Goal: Transaction & Acquisition: Purchase product/service

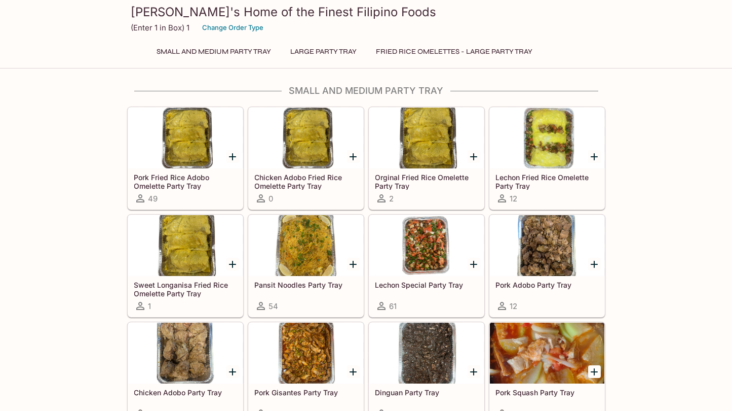
click at [430, 268] on div at bounding box center [426, 245] width 115 height 61
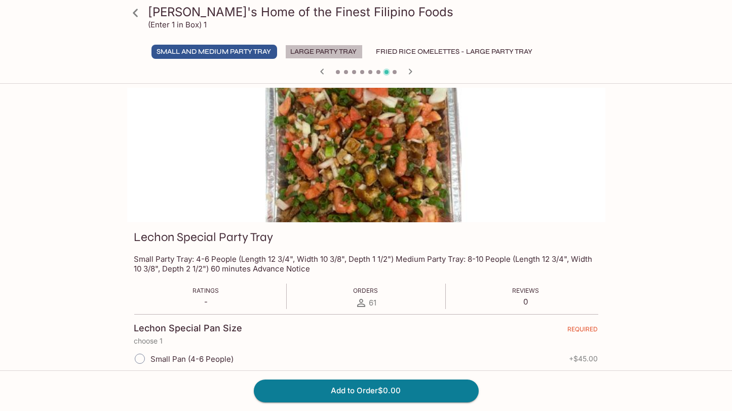
click at [339, 47] on button "Large Party Tray" at bounding box center [324, 52] width 78 height 14
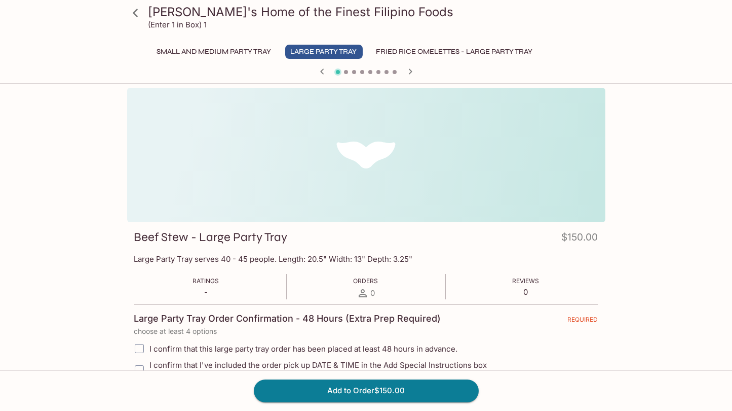
click at [412, 69] on icon "button" at bounding box center [410, 71] width 12 height 12
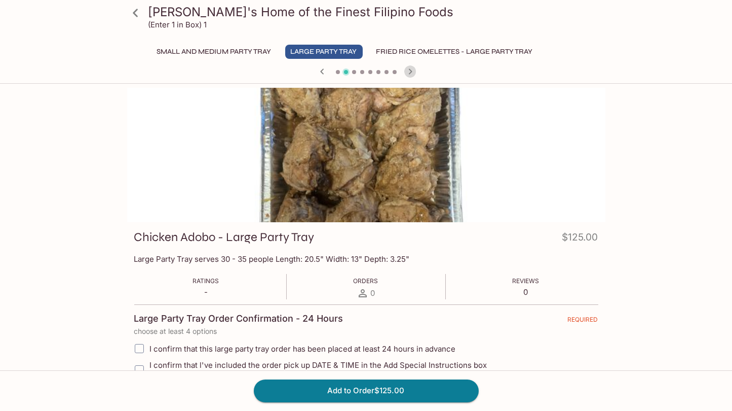
click at [412, 69] on icon "button" at bounding box center [410, 71] width 12 height 12
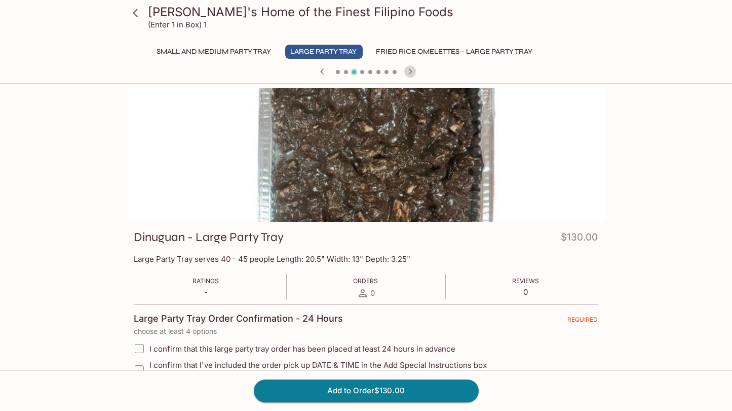
click at [412, 69] on icon "button" at bounding box center [410, 71] width 12 height 12
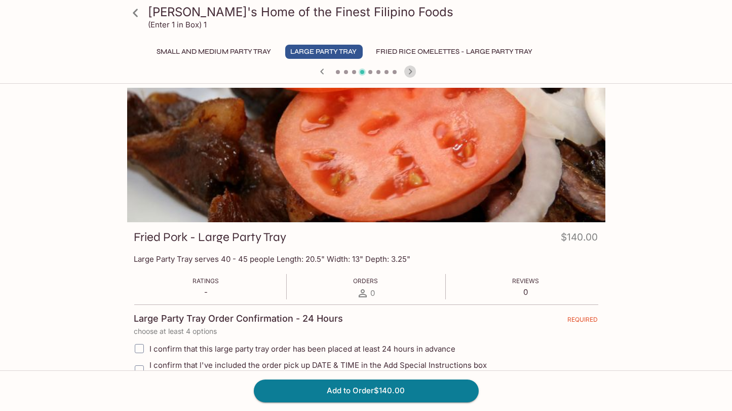
click at [412, 69] on icon "button" at bounding box center [410, 71] width 12 height 12
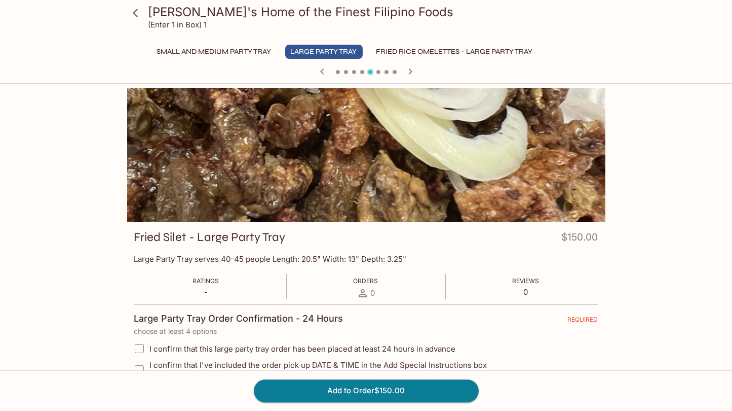
click at [412, 69] on icon "button" at bounding box center [410, 71] width 12 height 12
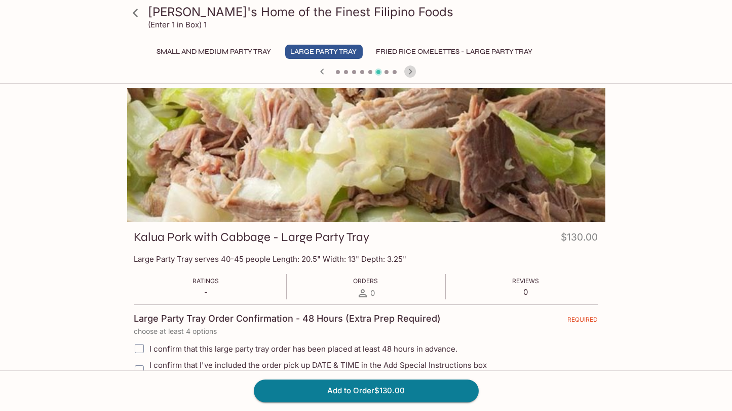
click at [412, 69] on icon "button" at bounding box center [410, 71] width 12 height 12
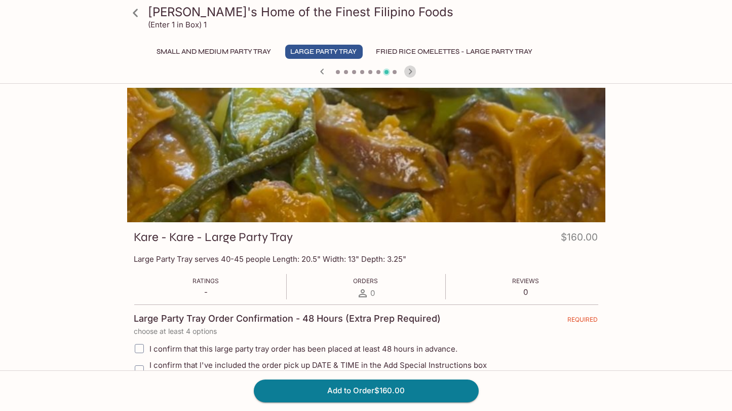
click at [412, 69] on icon "button" at bounding box center [410, 71] width 12 height 12
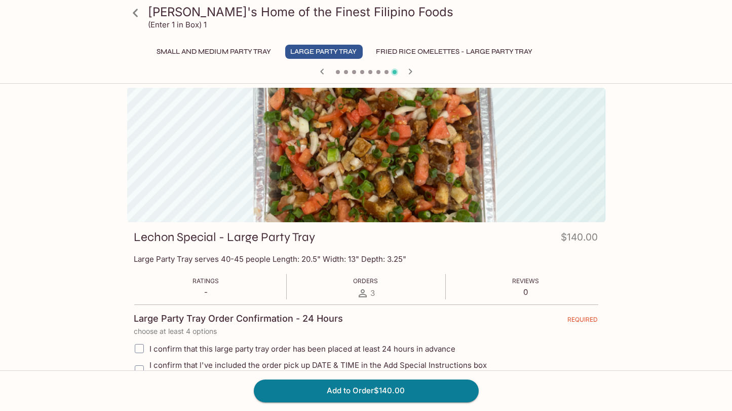
click at [410, 68] on icon "button" at bounding box center [410, 71] width 12 height 12
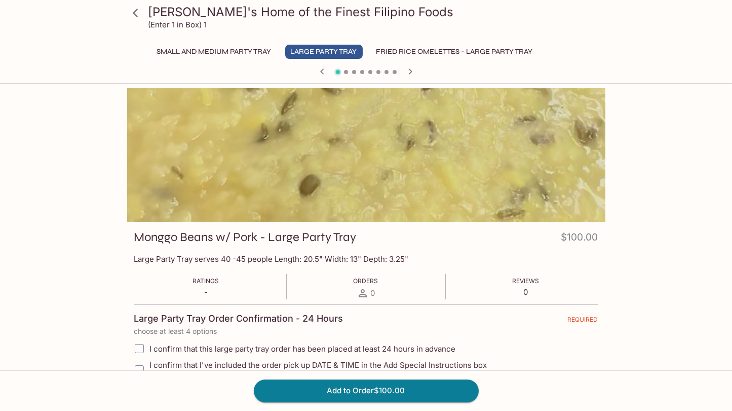
click at [410, 68] on icon "button" at bounding box center [410, 71] width 12 height 12
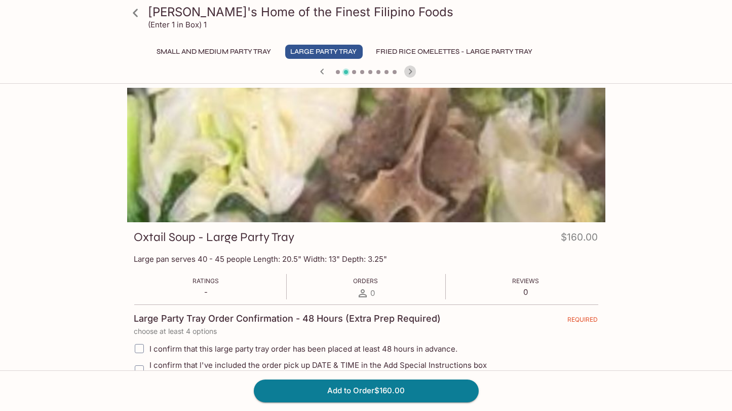
click at [410, 68] on icon "button" at bounding box center [410, 71] width 12 height 12
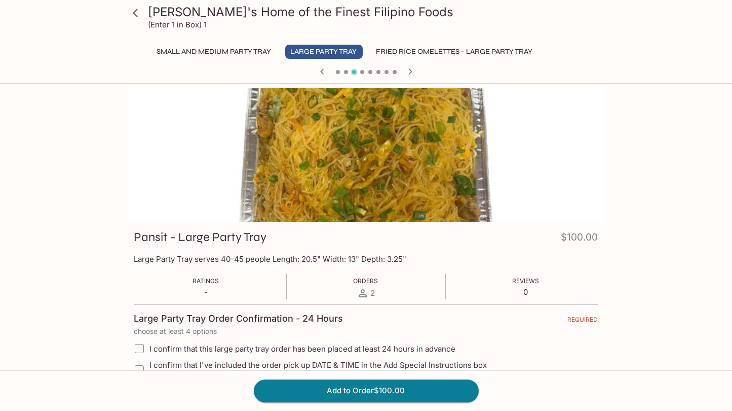
click at [410, 68] on icon "button" at bounding box center [410, 71] width 12 height 12
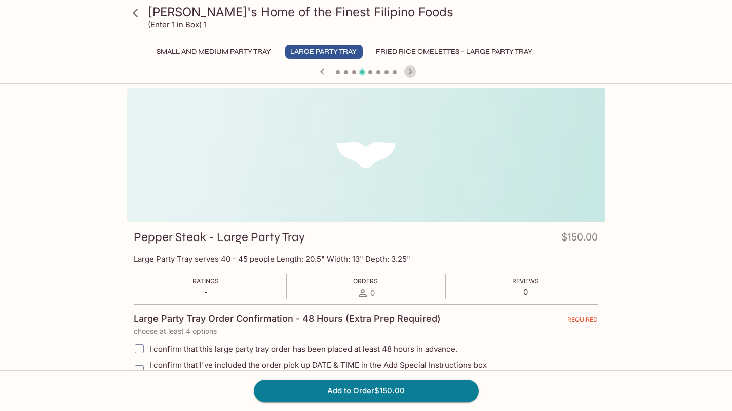
click at [410, 68] on icon "button" at bounding box center [410, 71] width 12 height 12
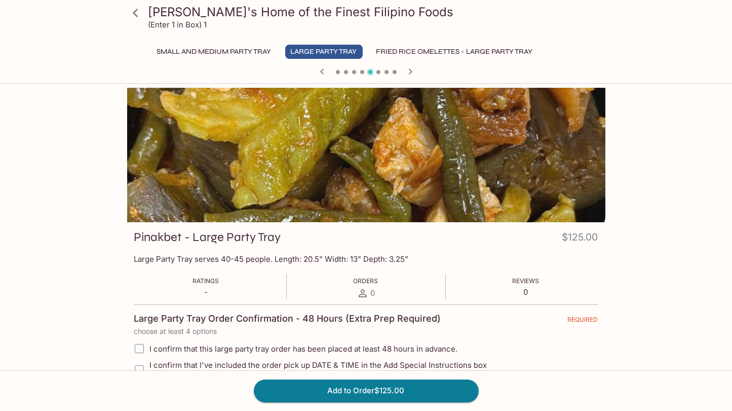
click at [410, 68] on icon "button" at bounding box center [410, 71] width 12 height 12
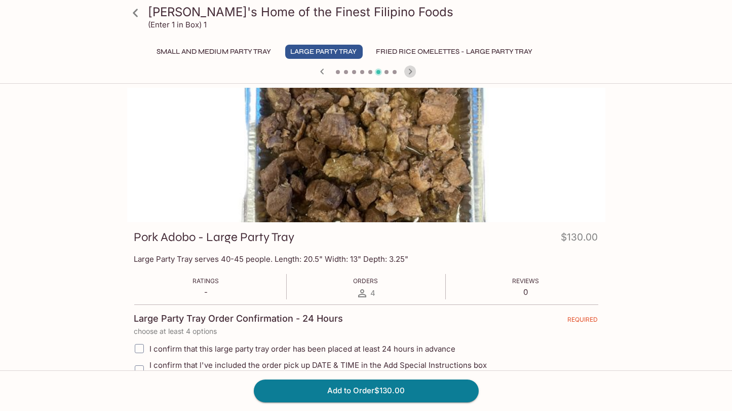
click at [410, 68] on icon "button" at bounding box center [410, 71] width 12 height 12
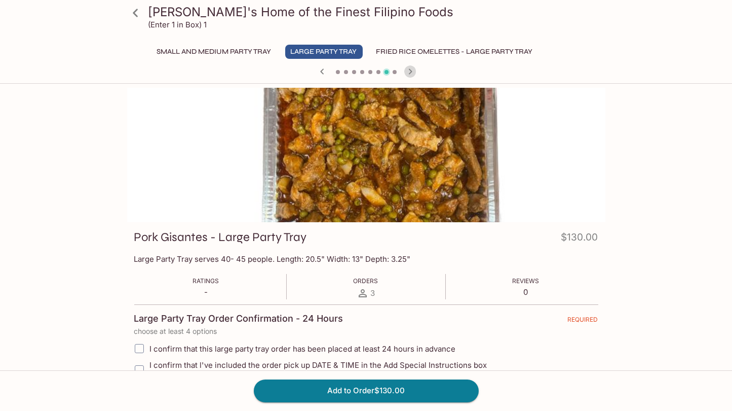
click at [410, 68] on icon "button" at bounding box center [410, 71] width 12 height 12
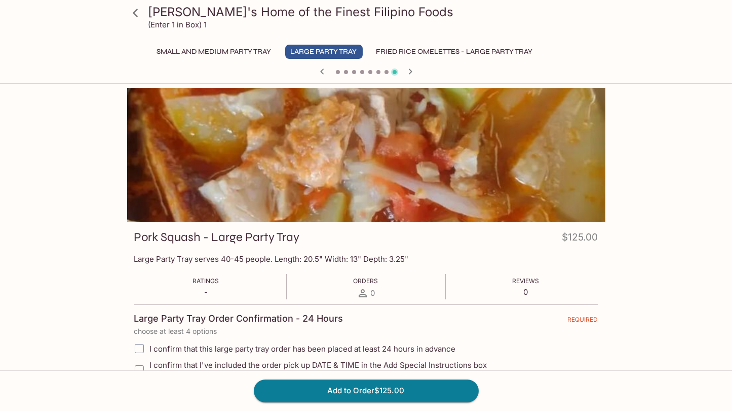
click at [410, 68] on icon "button" at bounding box center [410, 71] width 12 height 12
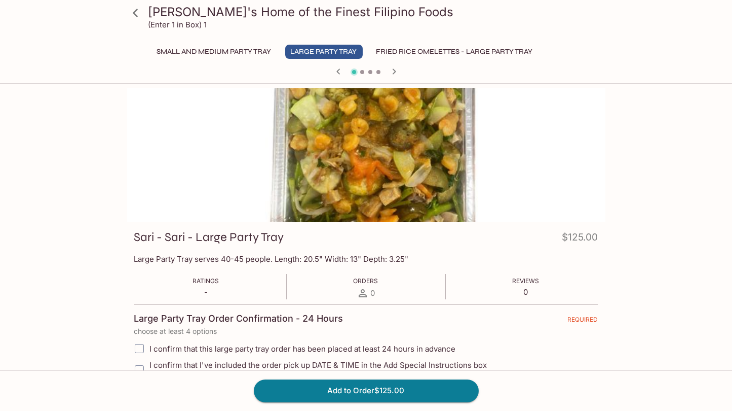
click at [410, 68] on div at bounding box center [366, 72] width 487 height 15
click at [396, 68] on icon "button" at bounding box center [394, 71] width 12 height 12
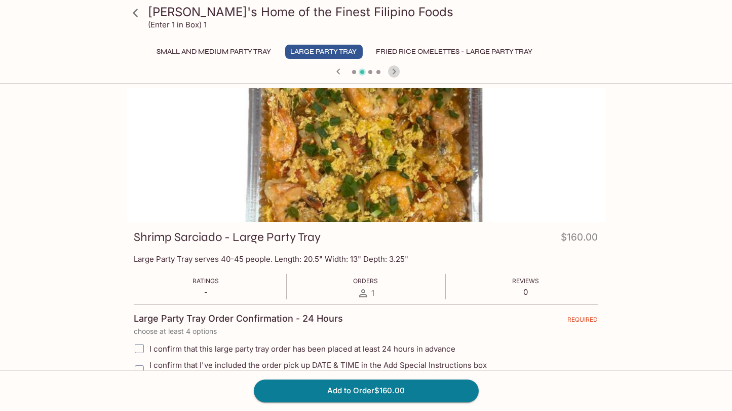
click at [395, 69] on icon "button" at bounding box center [394, 71] width 12 height 12
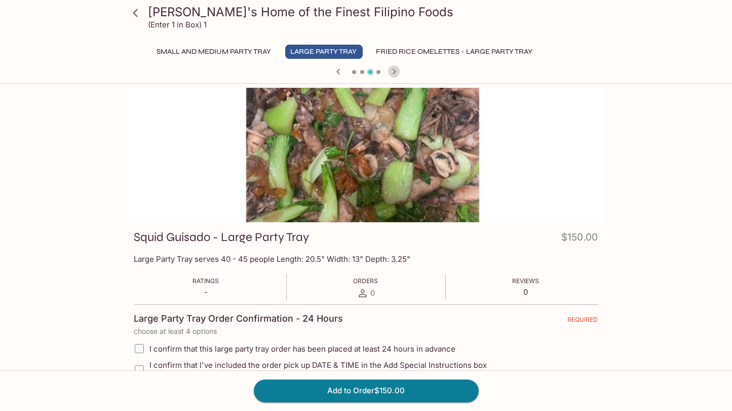
click at [395, 69] on icon "button" at bounding box center [394, 71] width 12 height 12
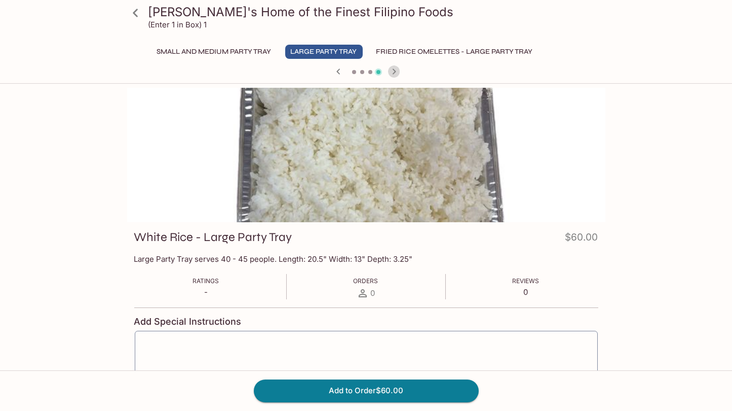
click at [395, 69] on icon "button" at bounding box center [394, 71] width 12 height 12
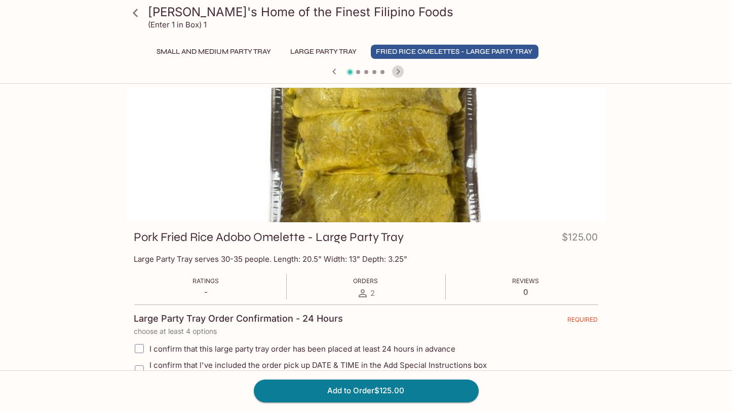
click at [395, 69] on icon "button" at bounding box center [398, 71] width 12 height 12
click at [432, 51] on button "Fried Rice Omelettes - Large Party Tray" at bounding box center [455, 52] width 168 height 14
click at [397, 70] on icon "button" at bounding box center [398, 71] width 12 height 12
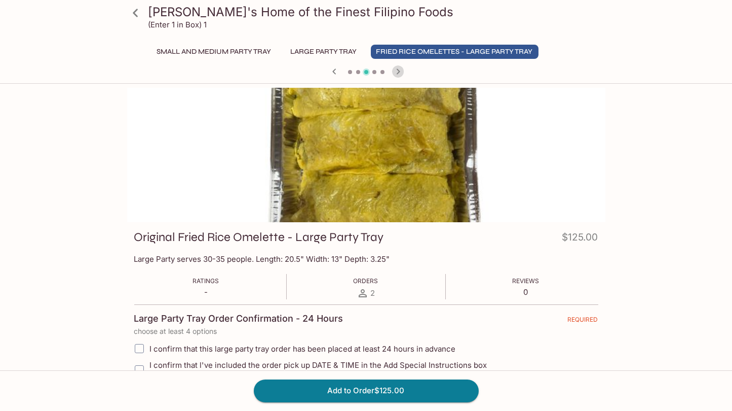
click at [397, 70] on icon "button" at bounding box center [398, 71] width 12 height 12
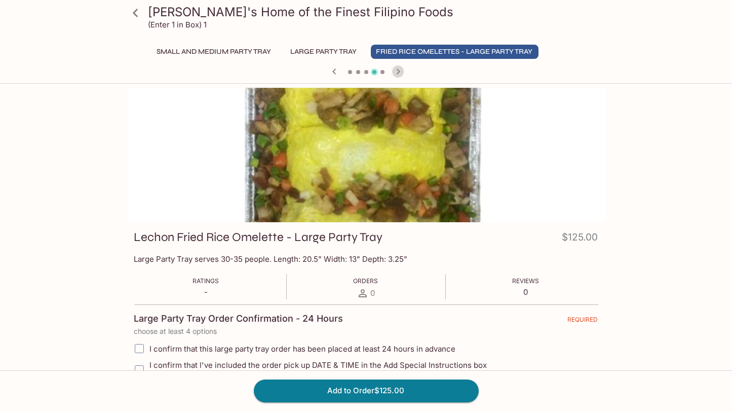
click at [397, 70] on icon "button" at bounding box center [398, 71] width 12 height 12
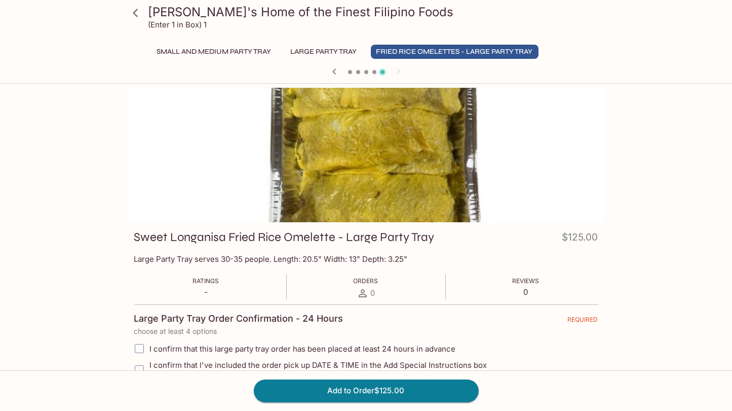
click at [334, 70] on icon "button" at bounding box center [334, 71] width 12 height 12
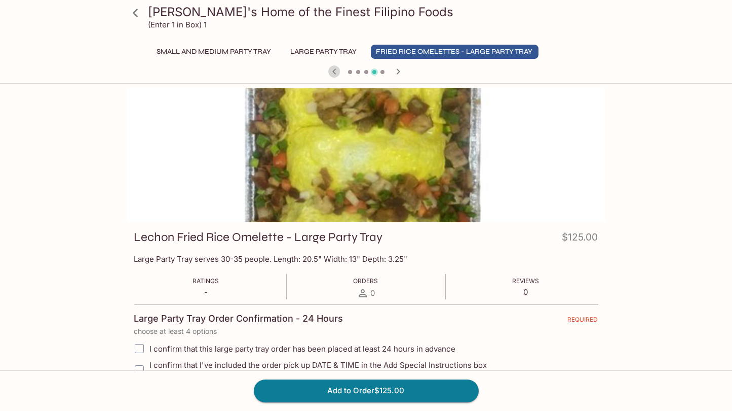
click at [334, 70] on icon "button" at bounding box center [334, 71] width 4 height 6
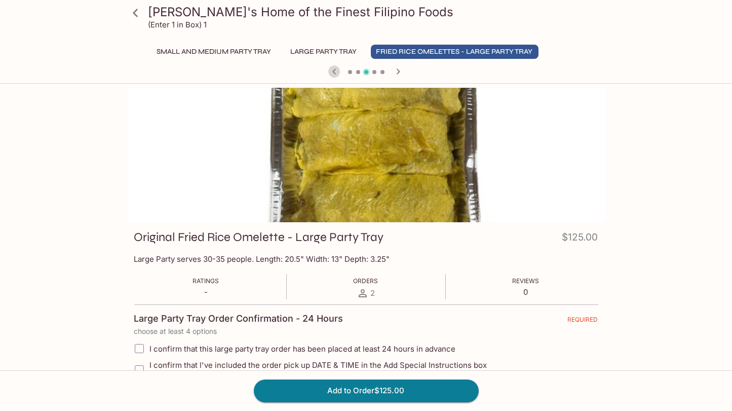
click at [334, 70] on icon "button" at bounding box center [334, 71] width 4 height 6
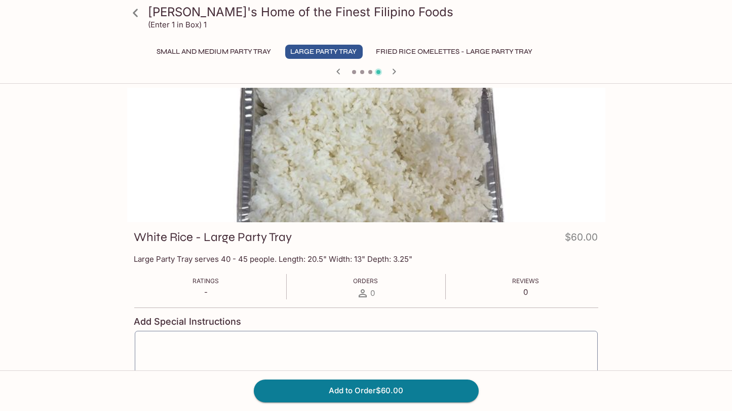
click at [334, 56] on button "Large Party Tray" at bounding box center [324, 52] width 78 height 14
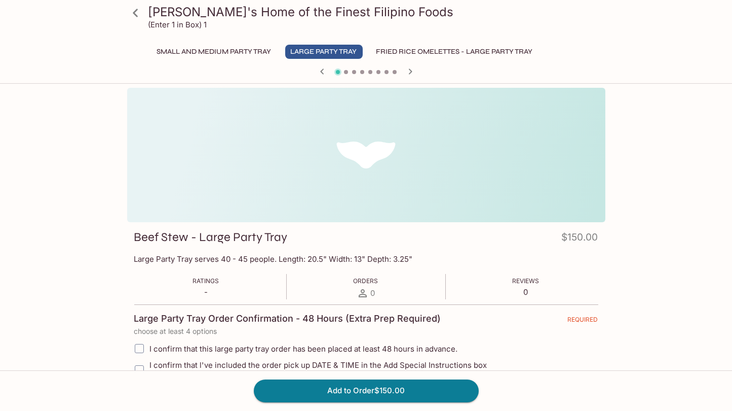
click at [424, 52] on button "Fried Rice Omelettes - Large Party Tray" at bounding box center [455, 52] width 168 height 14
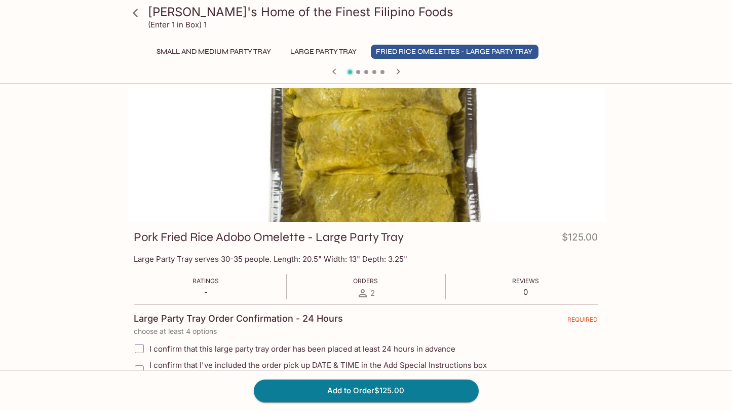
click at [397, 70] on icon "button" at bounding box center [398, 71] width 12 height 12
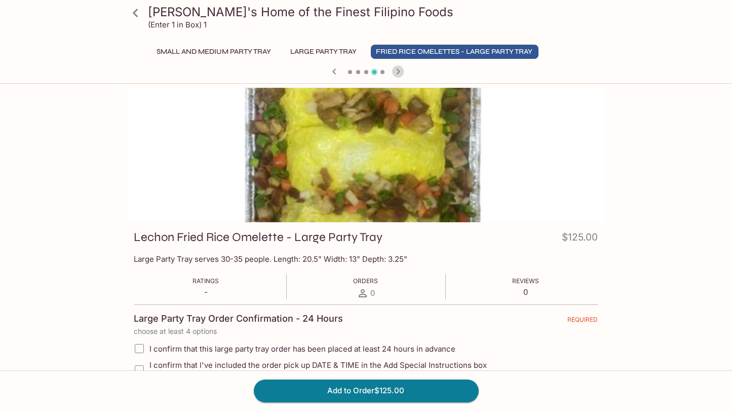
click at [397, 70] on icon "button" at bounding box center [398, 71] width 12 height 12
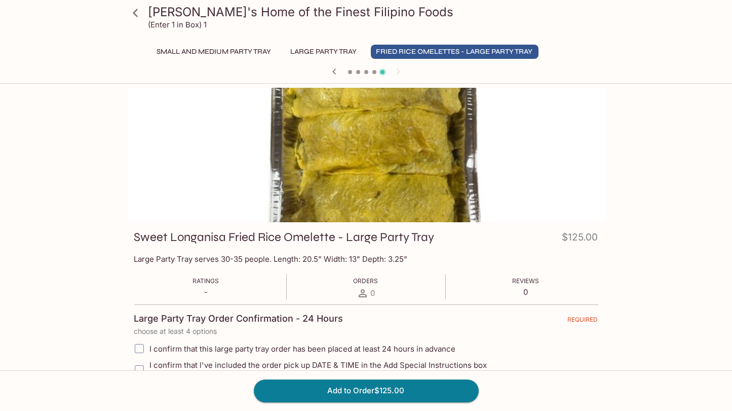
click at [397, 70] on div at bounding box center [366, 72] width 487 height 15
click at [334, 69] on icon "button" at bounding box center [334, 71] width 12 height 12
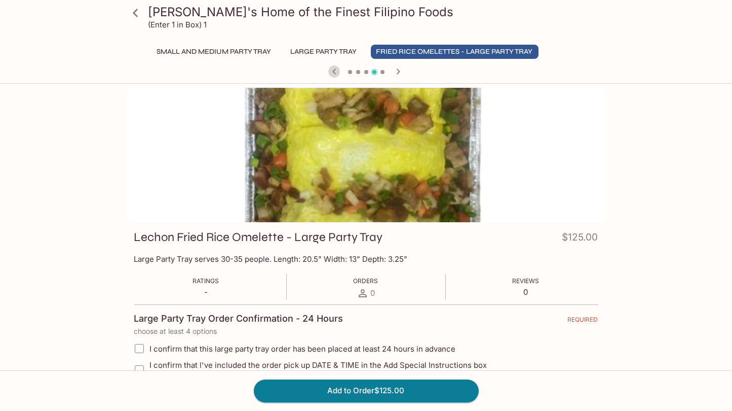
click at [334, 69] on icon "button" at bounding box center [334, 71] width 12 height 12
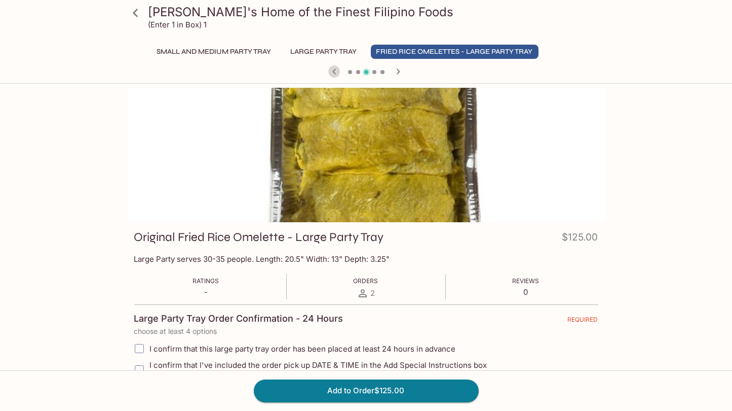
click at [334, 69] on icon "button" at bounding box center [334, 71] width 12 height 12
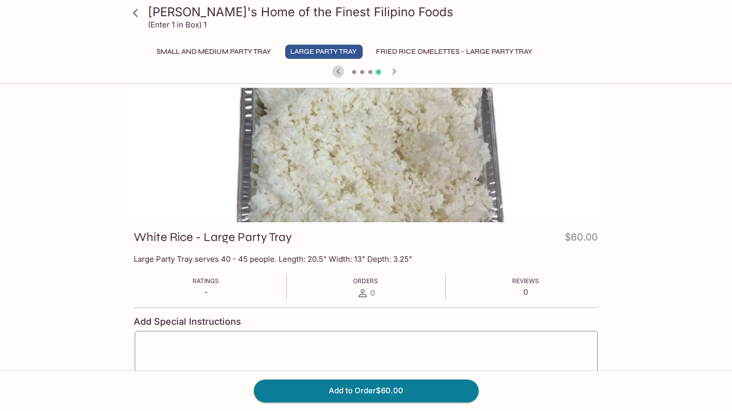
click at [338, 72] on icon "button" at bounding box center [339, 71] width 4 height 6
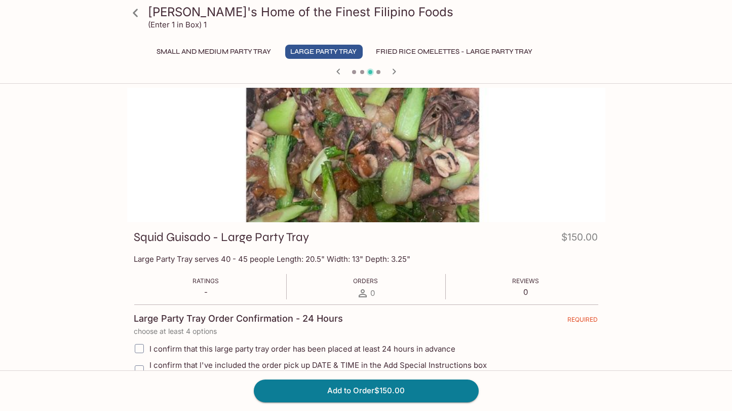
click at [338, 72] on icon "button" at bounding box center [339, 71] width 4 height 6
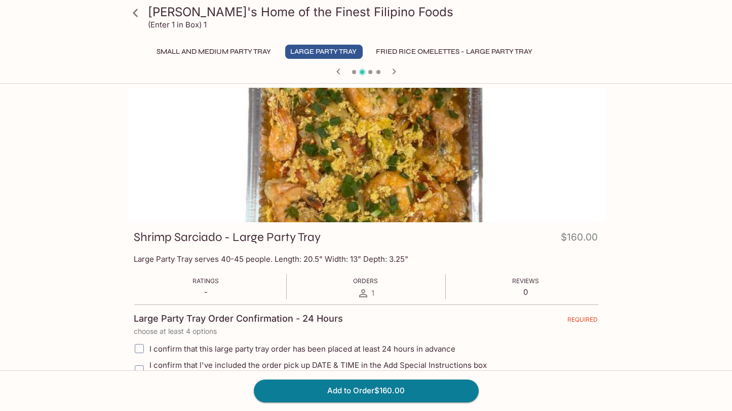
click at [338, 72] on icon "button" at bounding box center [339, 71] width 4 height 6
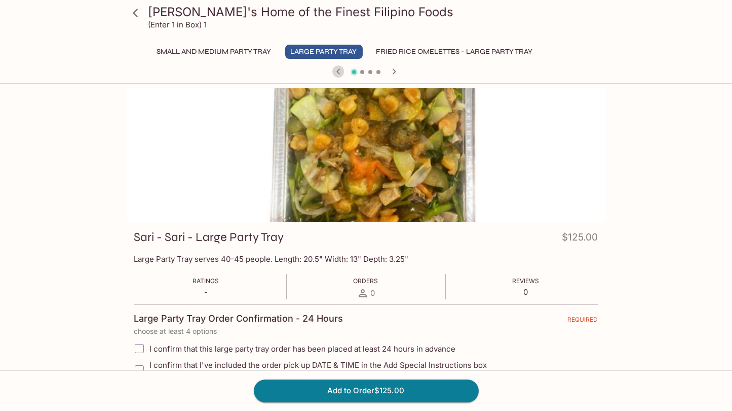
click at [338, 72] on icon "button" at bounding box center [339, 71] width 4 height 6
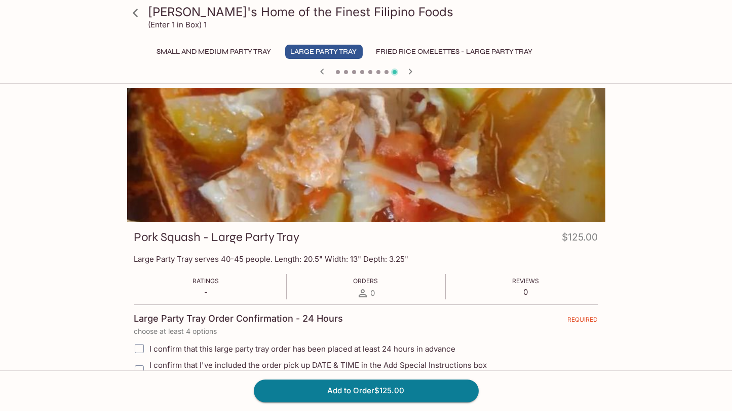
click at [338, 72] on span at bounding box center [338, 72] width 4 height 4
click at [322, 72] on icon "button" at bounding box center [322, 71] width 4 height 6
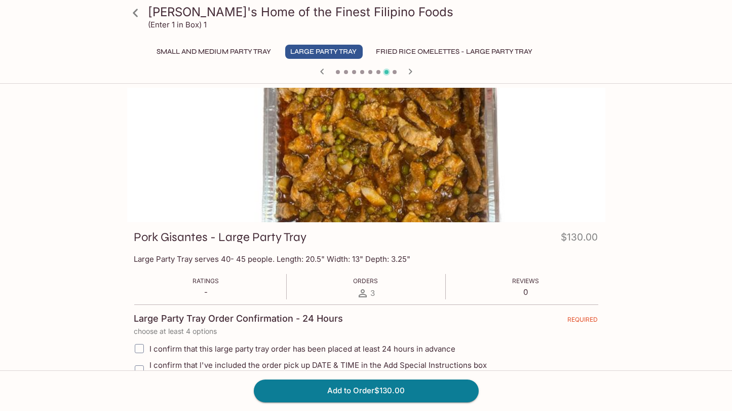
click at [322, 72] on icon "button" at bounding box center [322, 71] width 4 height 6
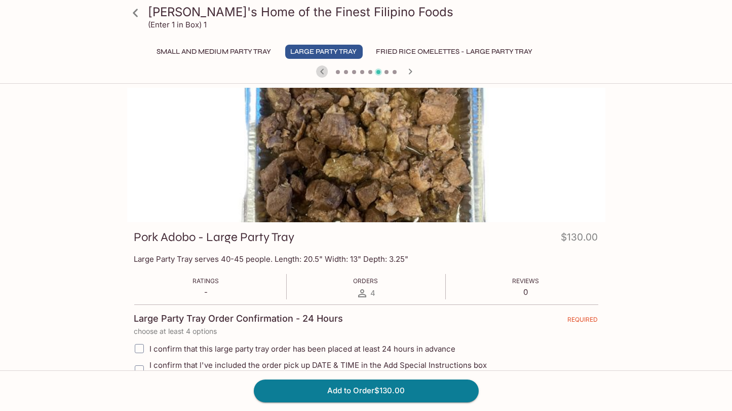
click at [322, 72] on icon "button" at bounding box center [322, 71] width 4 height 6
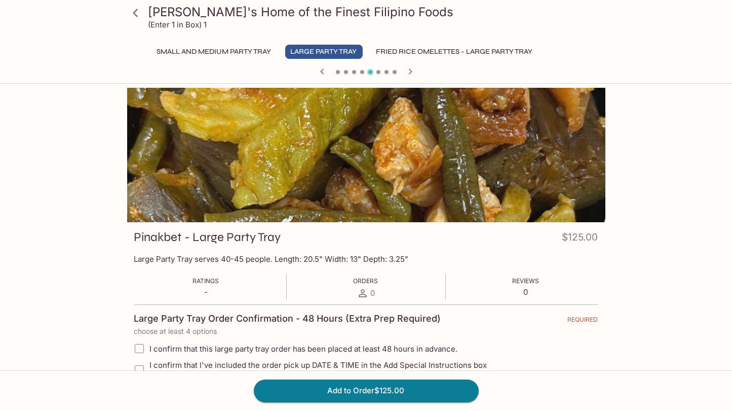
scroll to position [1, 0]
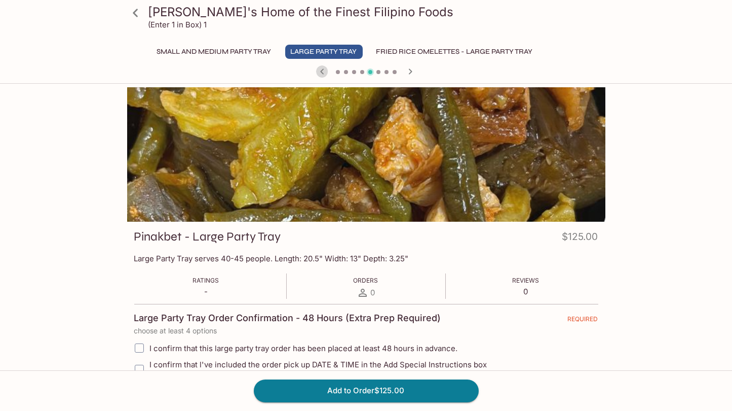
click at [322, 69] on icon "button" at bounding box center [322, 71] width 12 height 12
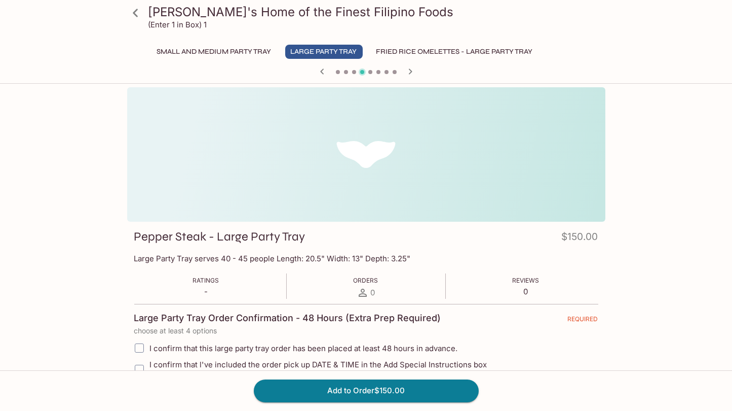
click at [247, 51] on button "Small and Medium Party Tray" at bounding box center [215, 52] width 126 height 14
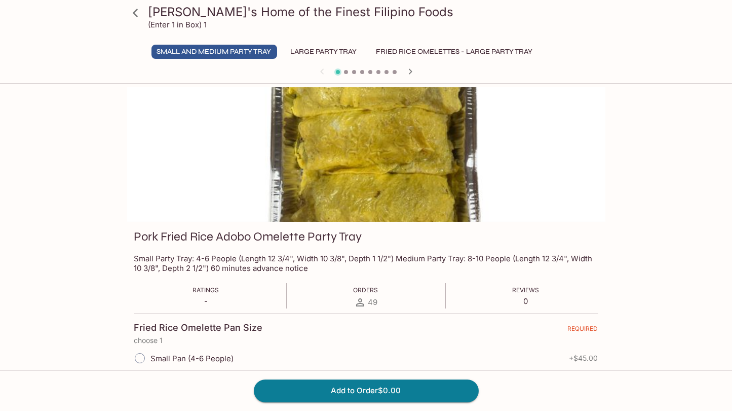
click at [408, 70] on icon "button" at bounding box center [410, 71] width 12 height 12
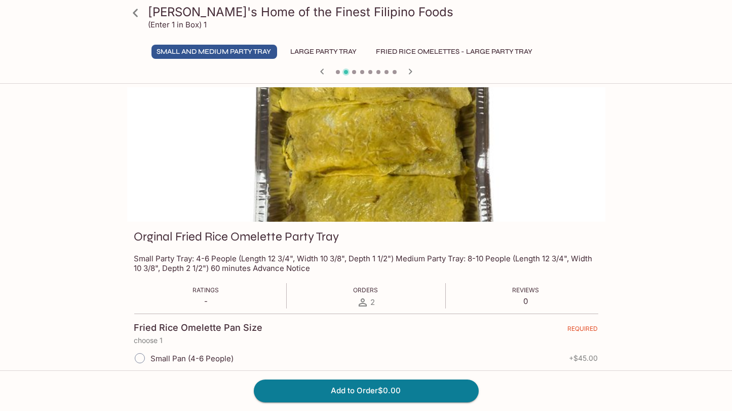
click at [408, 70] on icon "button" at bounding box center [410, 71] width 12 height 12
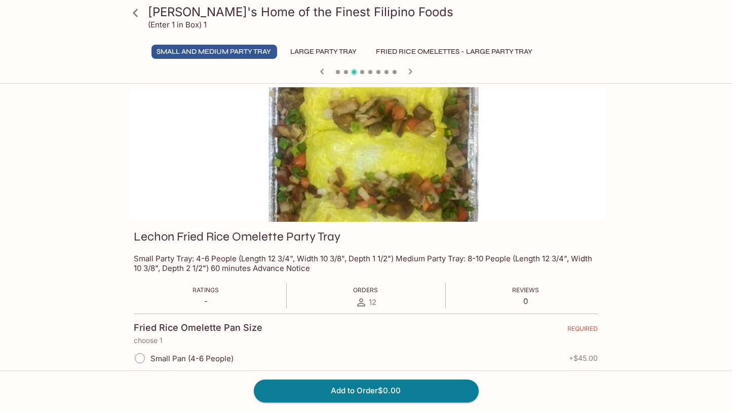
click at [408, 70] on icon "button" at bounding box center [410, 71] width 12 height 12
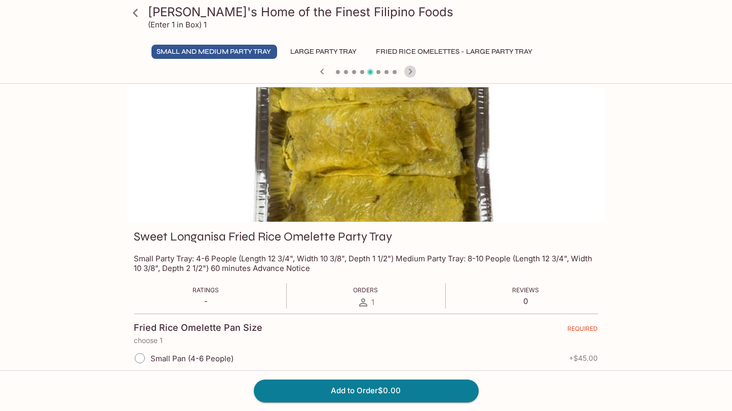
click at [408, 70] on icon "button" at bounding box center [410, 71] width 12 height 12
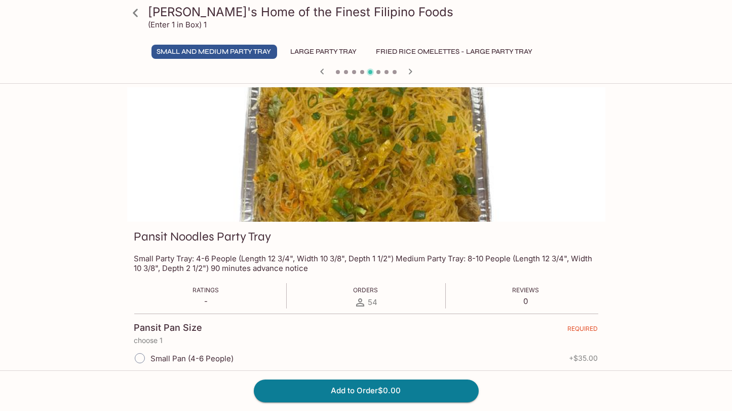
click at [408, 70] on icon "button" at bounding box center [410, 71] width 12 height 12
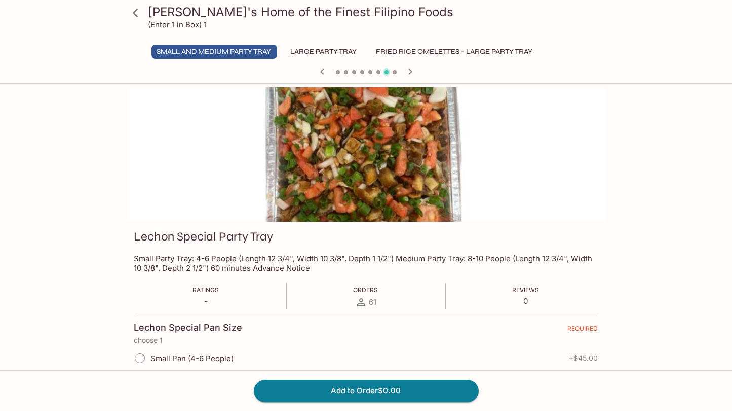
click at [408, 70] on icon "button" at bounding box center [410, 71] width 12 height 12
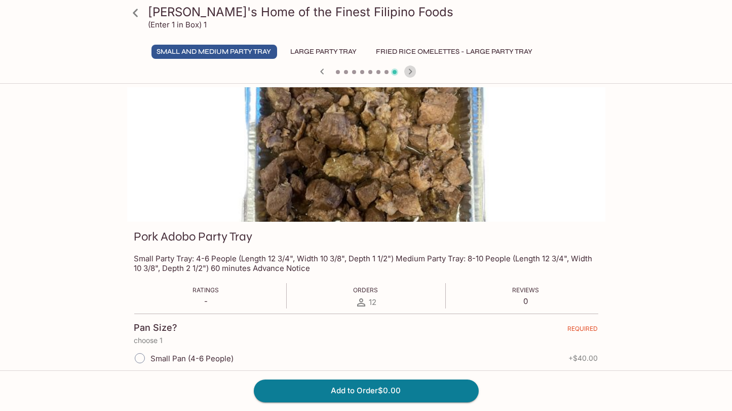
click at [408, 70] on icon "button" at bounding box center [410, 71] width 12 height 12
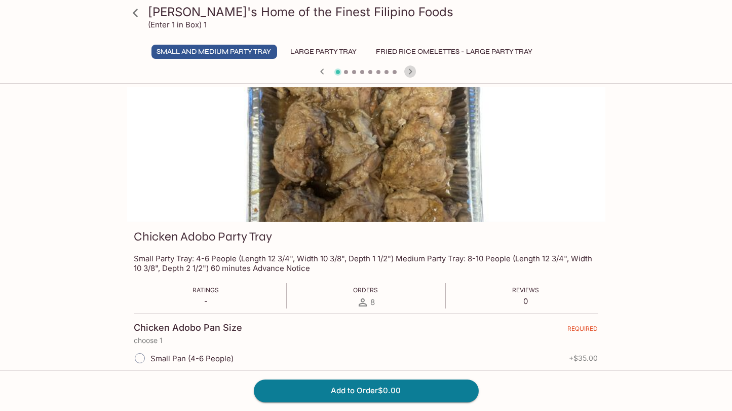
click at [408, 70] on icon "button" at bounding box center [410, 71] width 12 height 12
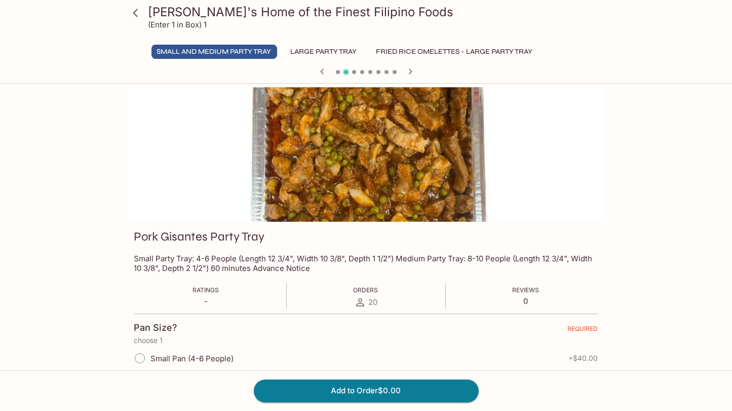
click at [408, 70] on icon "button" at bounding box center [410, 71] width 12 height 12
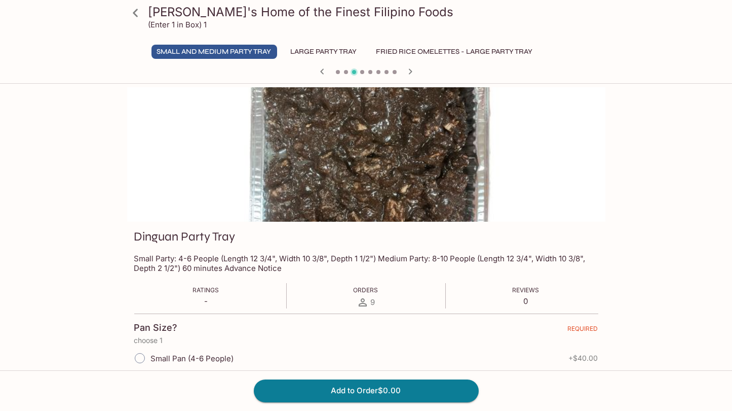
click at [408, 70] on icon "button" at bounding box center [410, 71] width 12 height 12
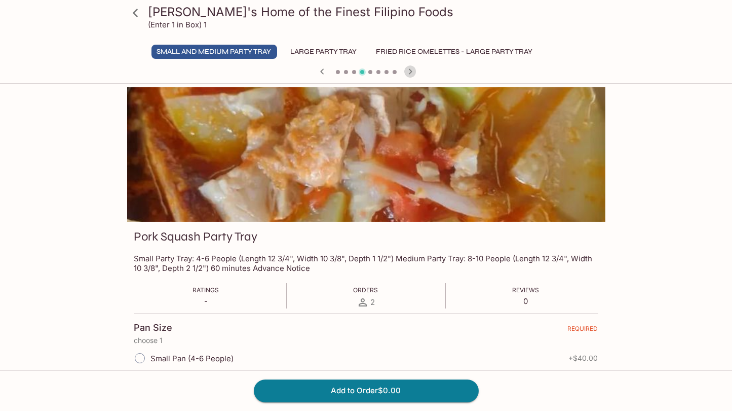
click at [408, 70] on icon "button" at bounding box center [410, 71] width 12 height 12
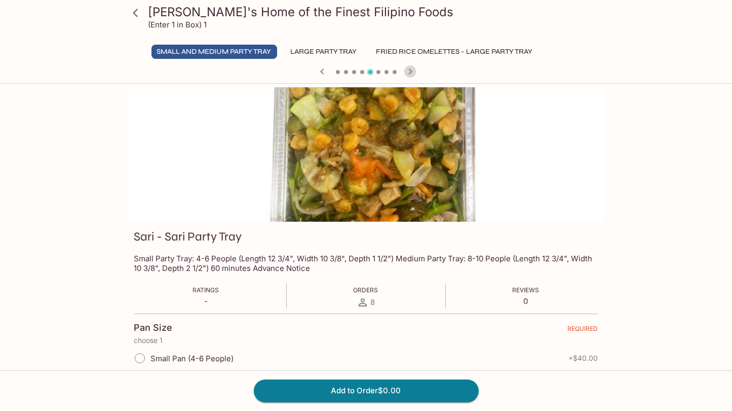
click at [408, 70] on icon "button" at bounding box center [410, 71] width 12 height 12
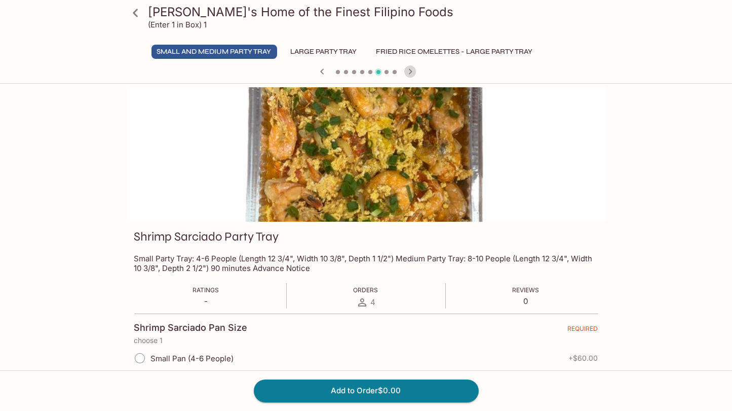
click at [408, 70] on icon "button" at bounding box center [410, 71] width 12 height 12
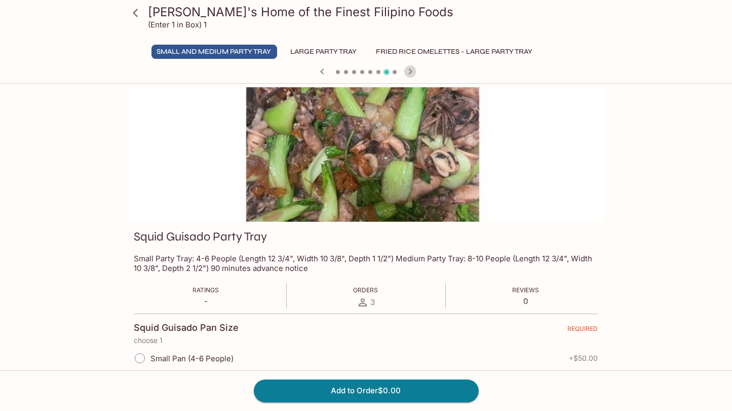
click at [408, 70] on icon "button" at bounding box center [410, 71] width 12 height 12
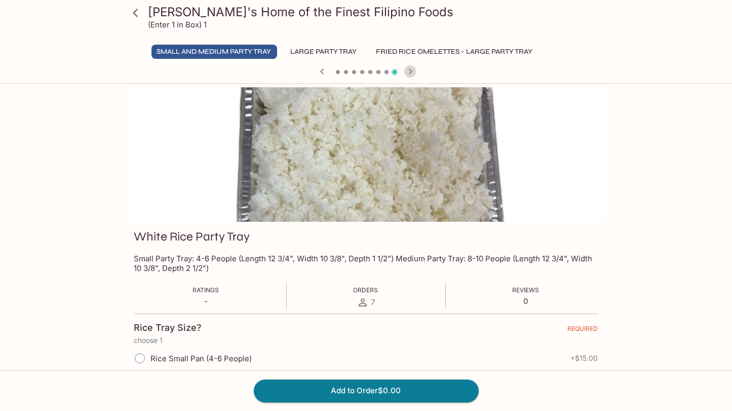
click at [408, 70] on icon "button" at bounding box center [410, 71] width 12 height 12
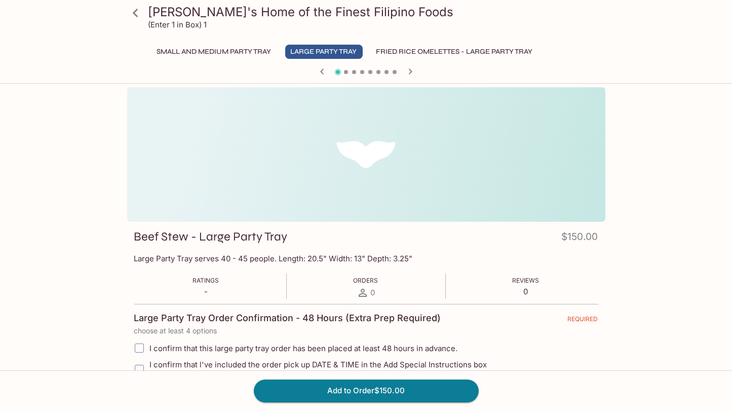
click at [408, 70] on icon "button" at bounding box center [410, 71] width 12 height 12
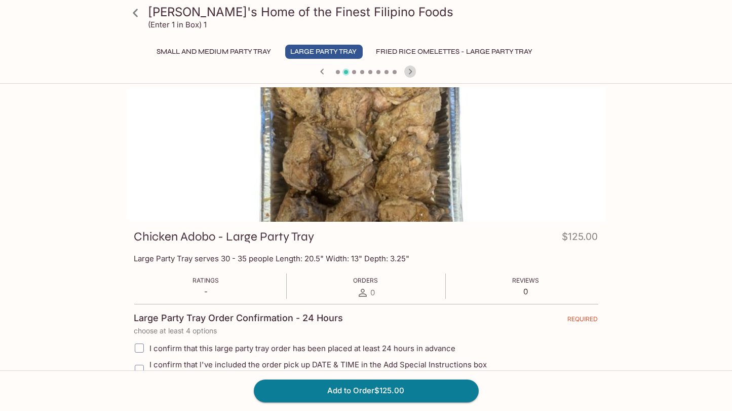
click at [408, 70] on icon "button" at bounding box center [410, 71] width 12 height 12
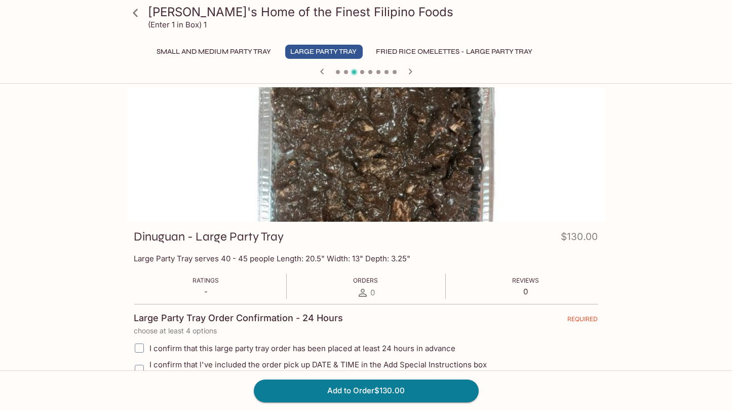
click at [408, 70] on icon "button" at bounding box center [410, 71] width 12 height 12
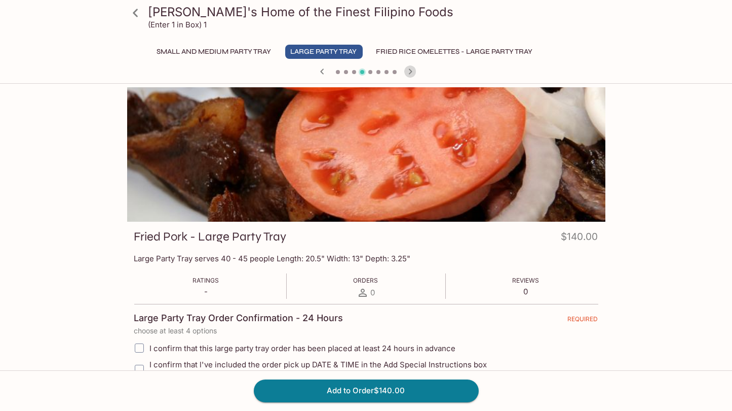
click at [408, 70] on icon "button" at bounding box center [410, 71] width 12 height 12
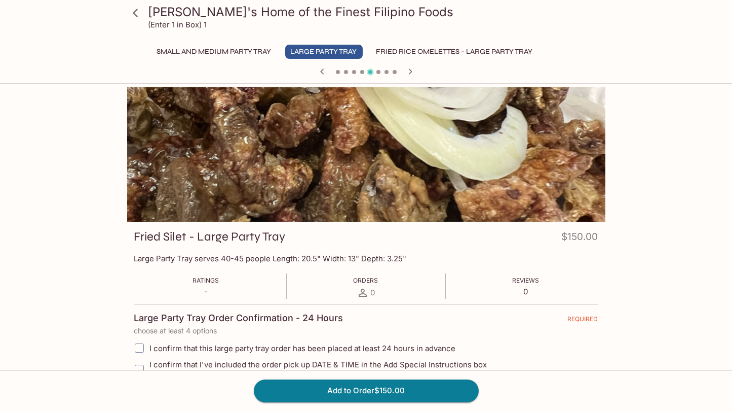
click at [233, 47] on button "Small and Medium Party Tray" at bounding box center [215, 52] width 126 height 14
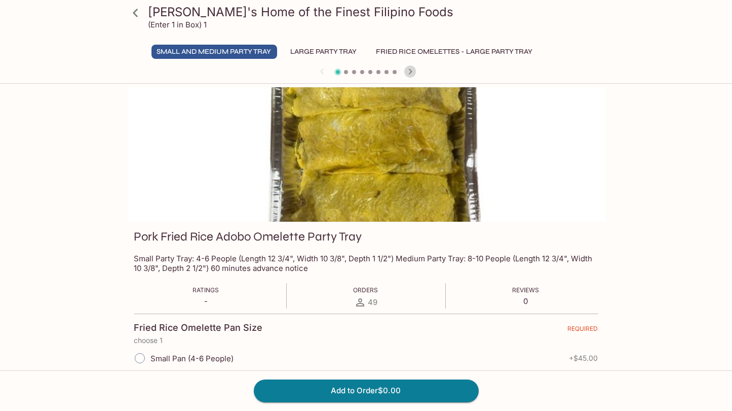
click at [408, 72] on icon "button" at bounding box center [410, 71] width 12 height 12
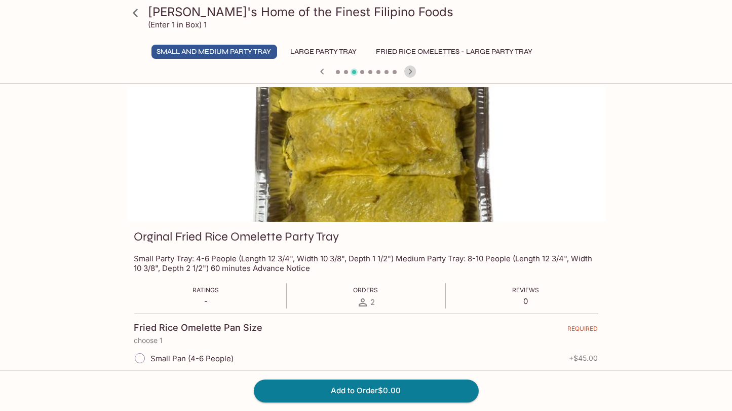
click at [408, 72] on icon "button" at bounding box center [410, 71] width 12 height 12
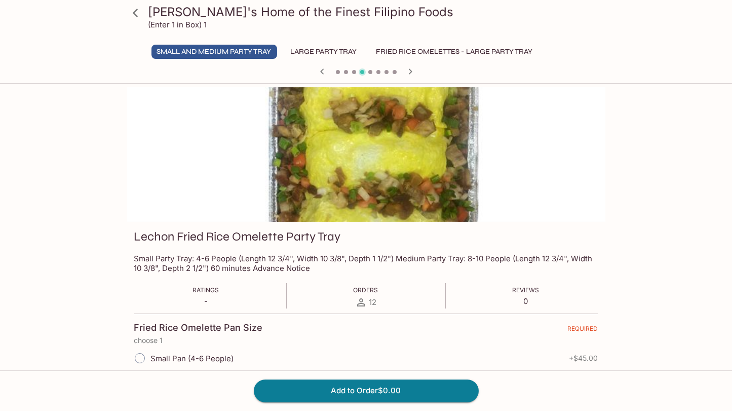
click at [408, 72] on icon "button" at bounding box center [410, 71] width 12 height 12
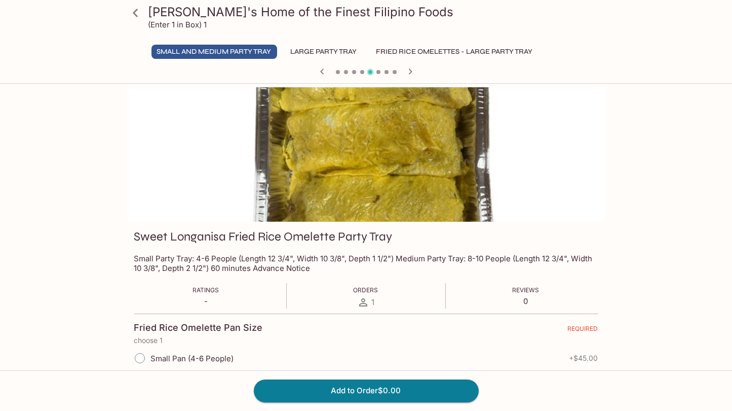
click at [408, 72] on icon "button" at bounding box center [410, 71] width 12 height 12
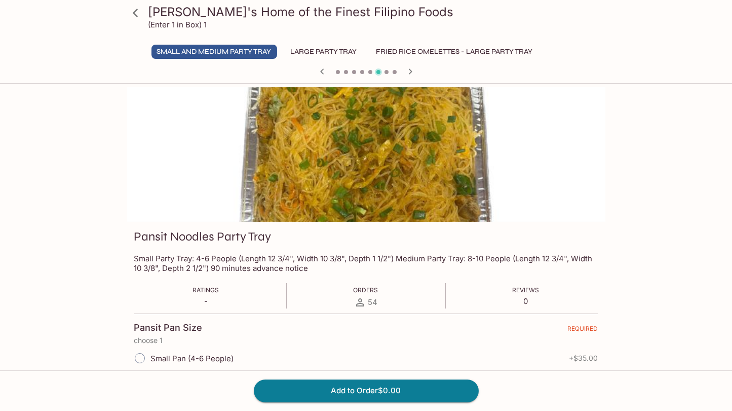
click at [408, 72] on icon "button" at bounding box center [410, 71] width 12 height 12
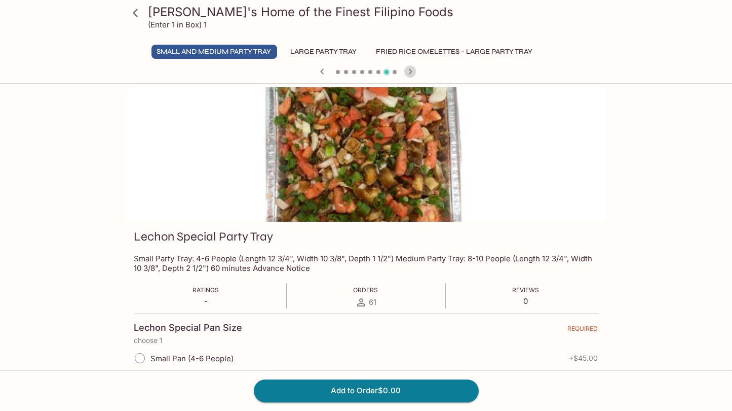
click at [408, 72] on icon "button" at bounding box center [410, 71] width 12 height 12
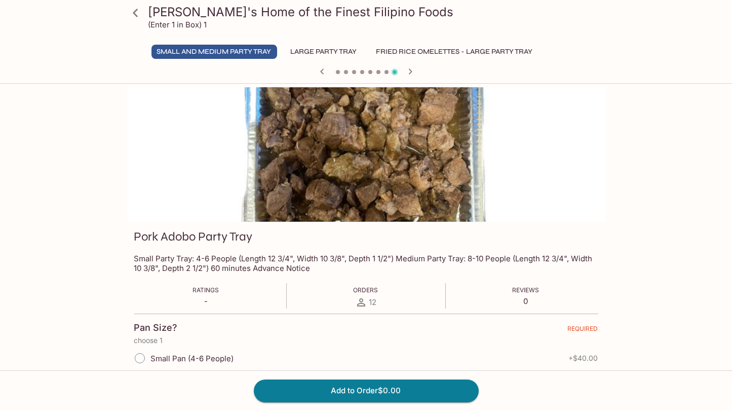
click at [408, 72] on icon "button" at bounding box center [410, 71] width 12 height 12
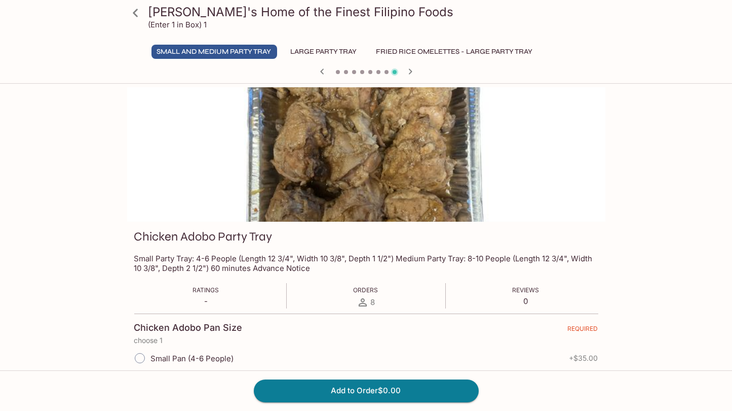
click at [408, 72] on icon "button" at bounding box center [410, 71] width 12 height 12
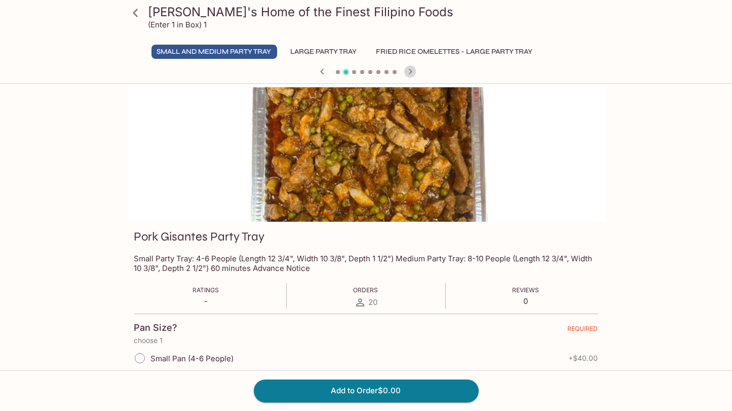
click at [408, 72] on icon "button" at bounding box center [410, 71] width 12 height 12
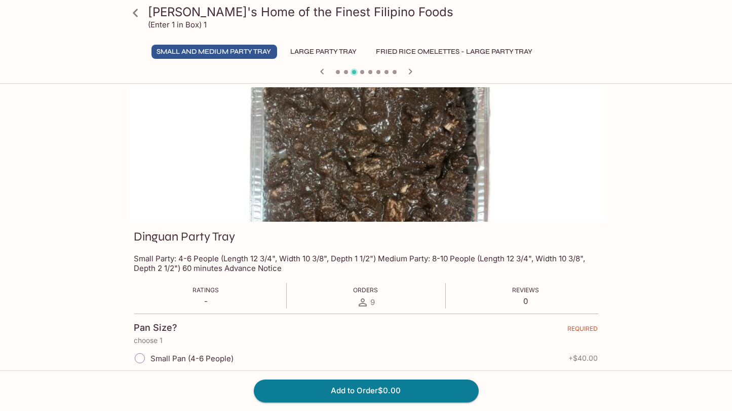
click at [408, 72] on icon "button" at bounding box center [410, 71] width 12 height 12
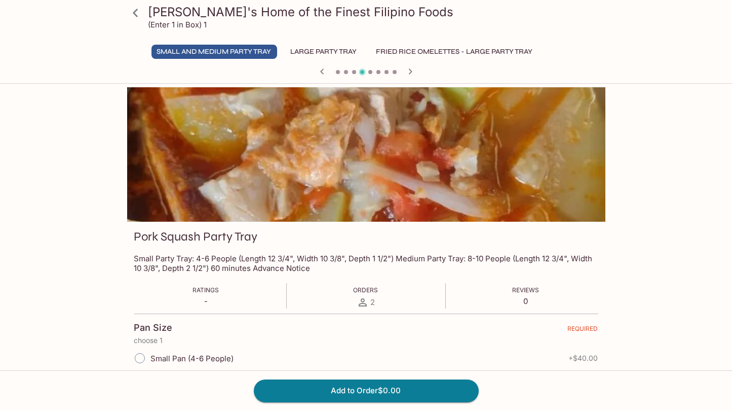
click at [408, 72] on icon "button" at bounding box center [410, 71] width 12 height 12
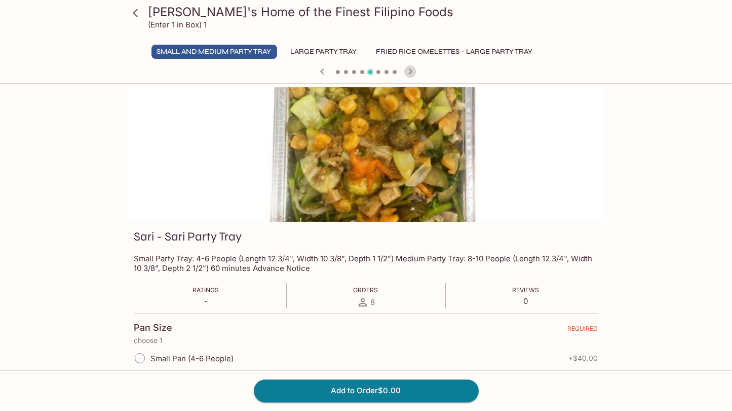
click at [408, 72] on icon "button" at bounding box center [410, 71] width 12 height 12
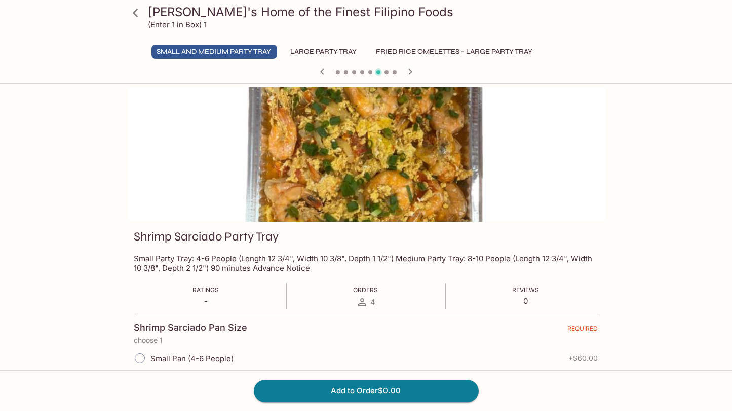
click at [408, 72] on icon "button" at bounding box center [410, 71] width 12 height 12
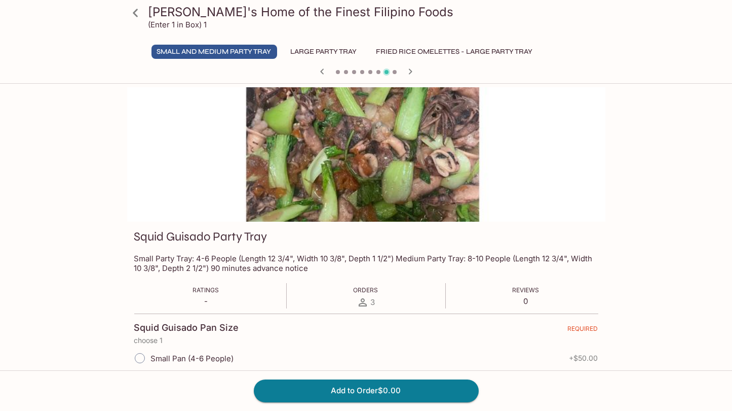
click at [408, 72] on icon "button" at bounding box center [410, 71] width 12 height 12
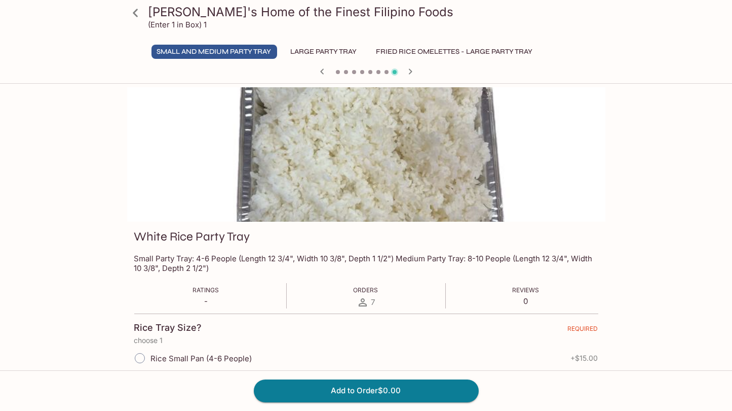
click at [340, 51] on button "Large Party Tray" at bounding box center [324, 52] width 78 height 14
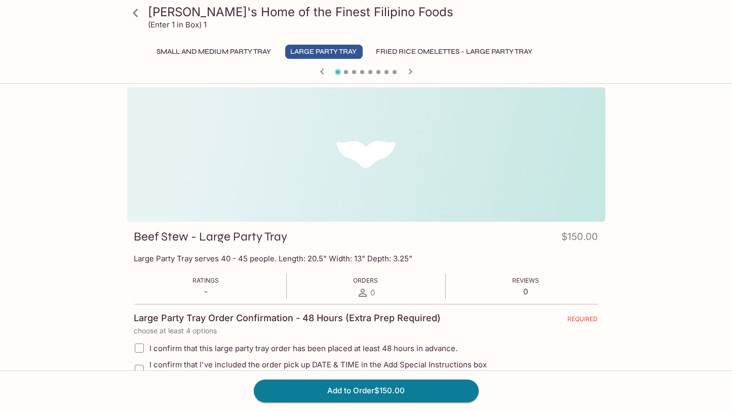
click at [410, 70] on icon "button" at bounding box center [410, 71] width 4 height 6
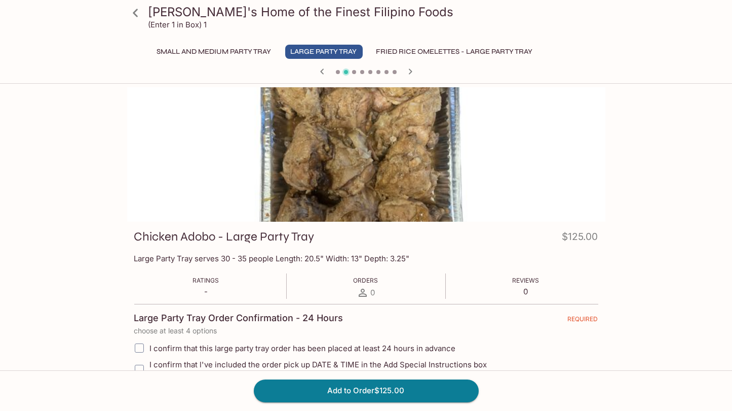
click at [410, 70] on icon "button" at bounding box center [410, 71] width 4 height 6
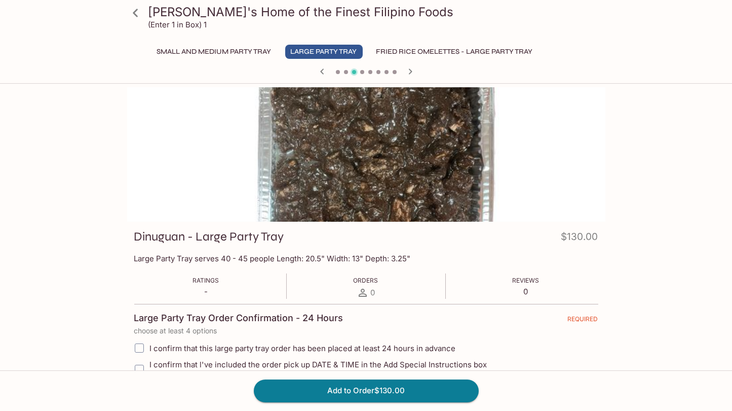
click at [252, 53] on button "Small and Medium Party Tray" at bounding box center [215, 52] width 126 height 14
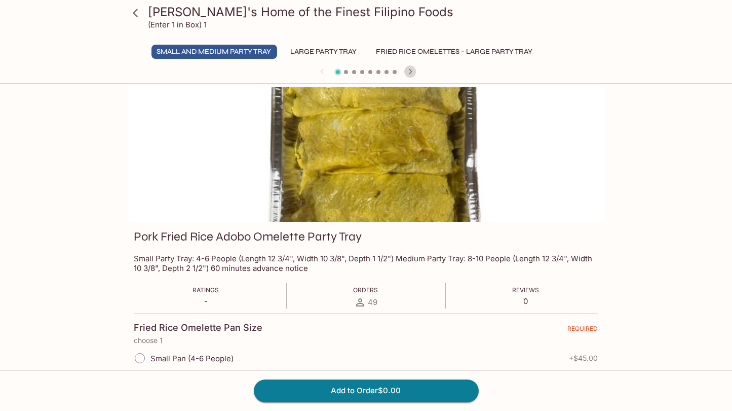
click at [410, 71] on icon "button" at bounding box center [410, 71] width 12 height 12
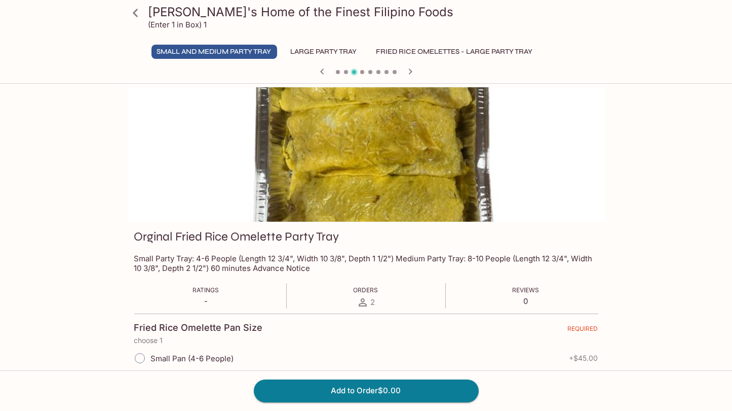
click at [410, 71] on icon "button" at bounding box center [410, 71] width 12 height 12
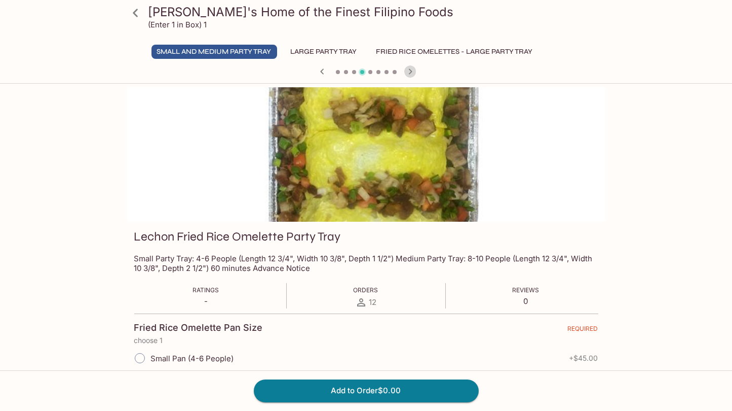
click at [410, 71] on icon "button" at bounding box center [410, 71] width 12 height 12
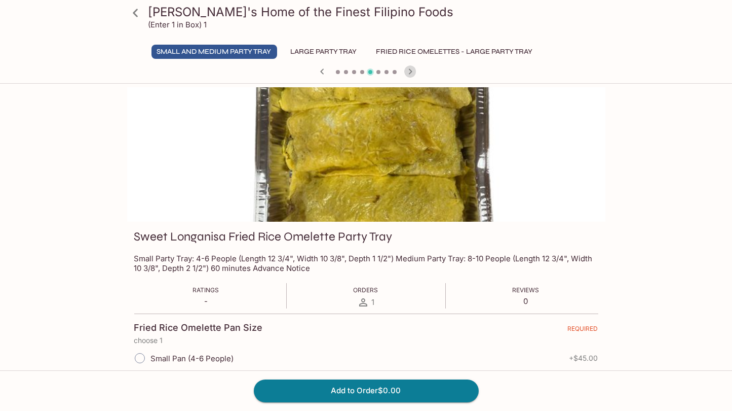
click at [410, 71] on icon "button" at bounding box center [410, 71] width 12 height 12
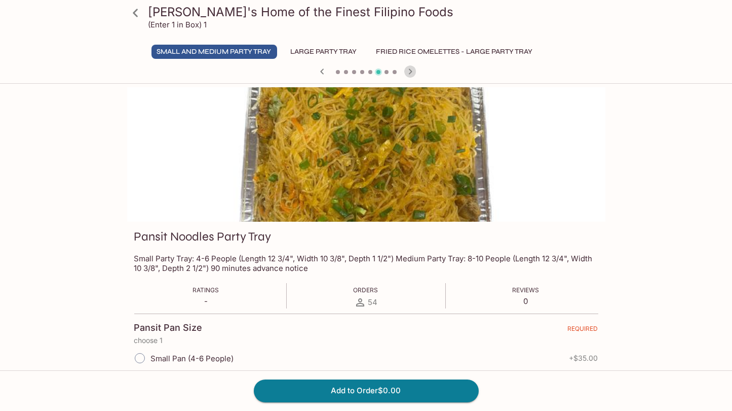
click at [410, 71] on icon "button" at bounding box center [410, 71] width 12 height 12
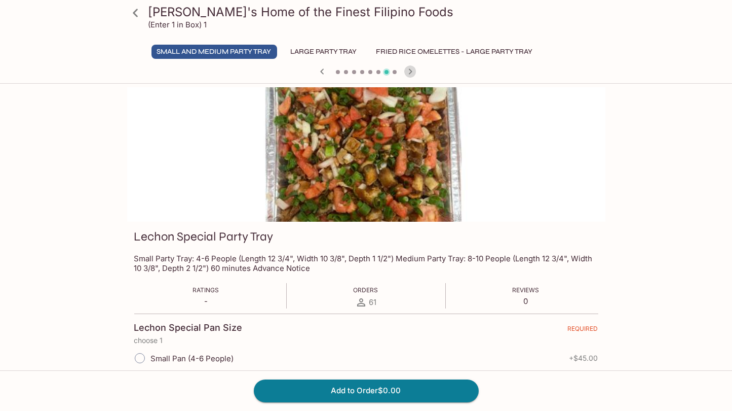
click at [410, 71] on icon "button" at bounding box center [410, 71] width 12 height 12
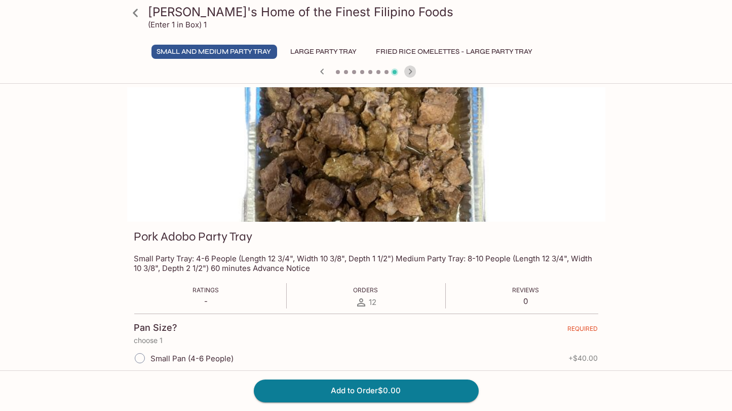
click at [410, 71] on icon "button" at bounding box center [410, 71] width 12 height 12
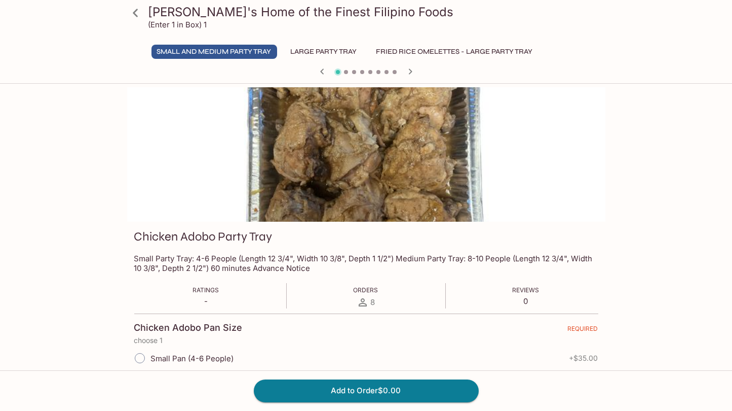
click at [319, 71] on icon "button" at bounding box center [322, 71] width 12 height 12
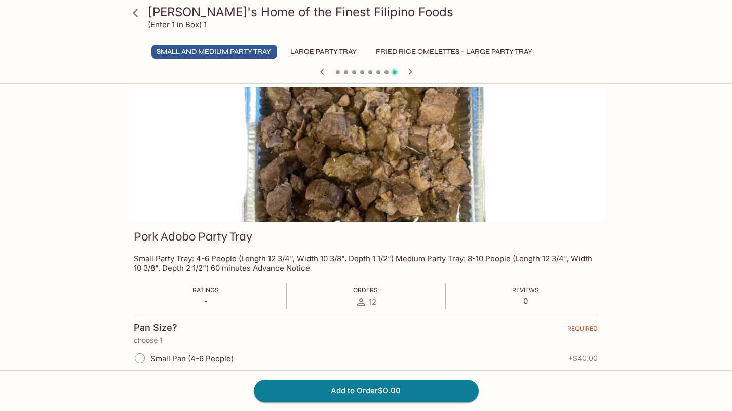
click at [411, 69] on icon "button" at bounding box center [410, 71] width 12 height 12
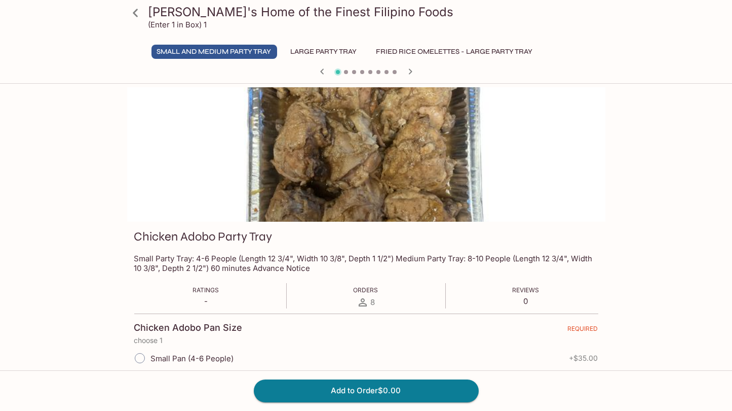
click at [411, 69] on icon "button" at bounding box center [410, 71] width 12 height 12
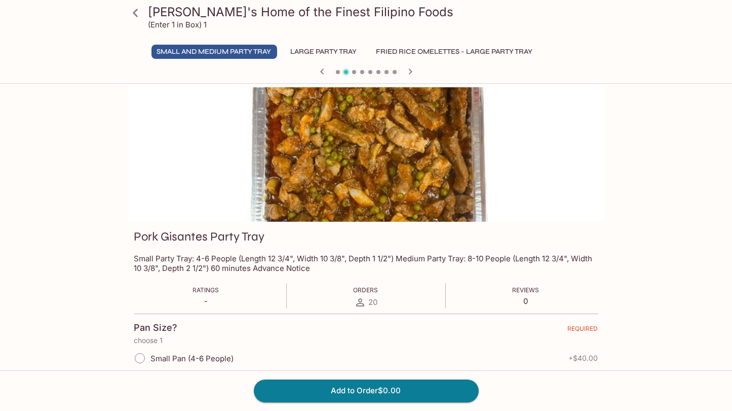
click at [411, 69] on icon "button" at bounding box center [410, 71] width 12 height 12
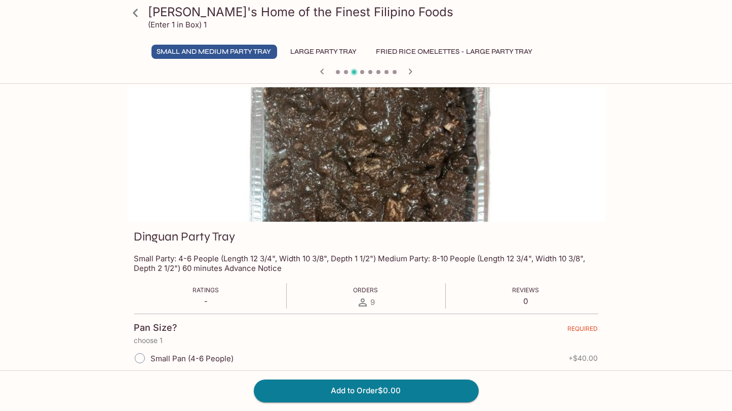
click at [411, 69] on icon "button" at bounding box center [410, 71] width 12 height 12
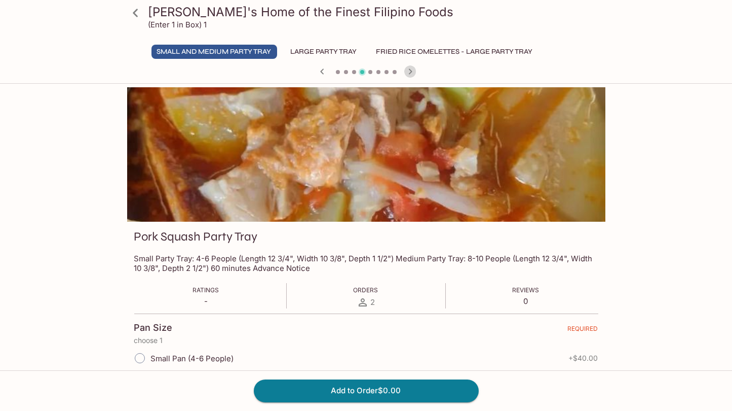
click at [411, 69] on icon "button" at bounding box center [410, 71] width 12 height 12
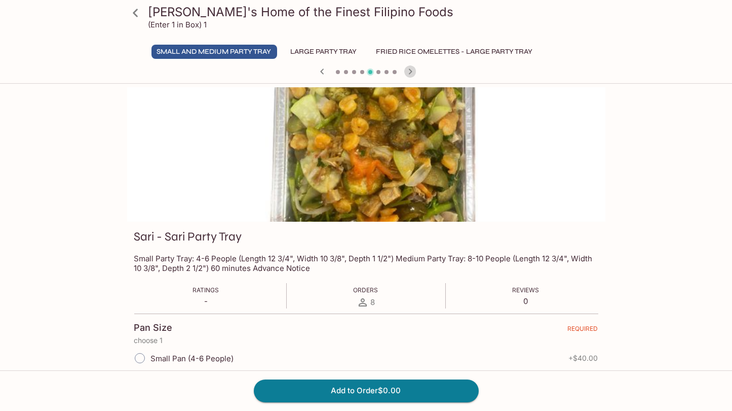
click at [411, 69] on icon "button" at bounding box center [410, 71] width 12 height 12
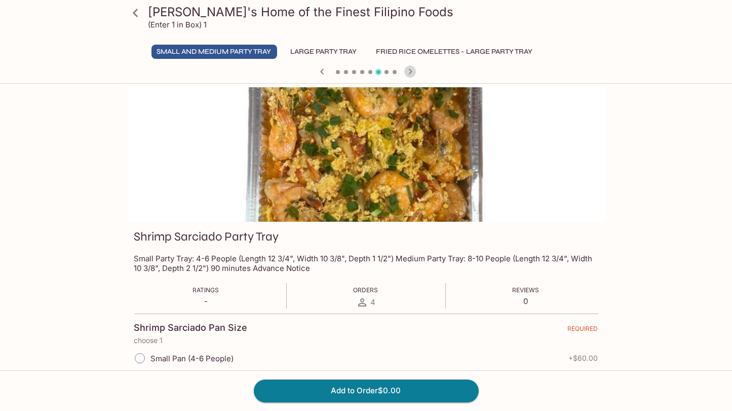
click at [411, 69] on icon "button" at bounding box center [410, 71] width 12 height 12
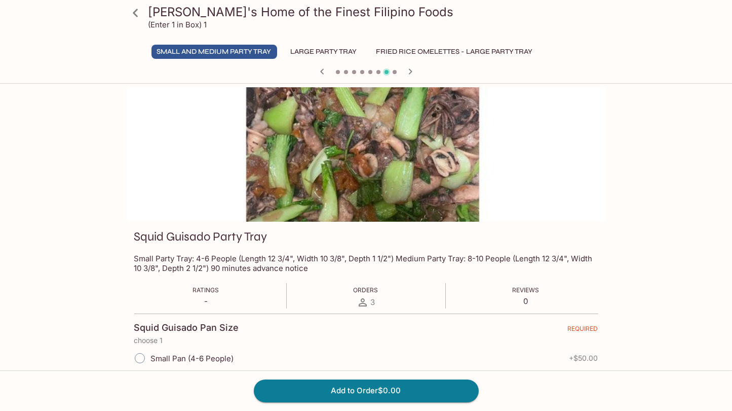
click at [411, 69] on icon "button" at bounding box center [410, 71] width 12 height 12
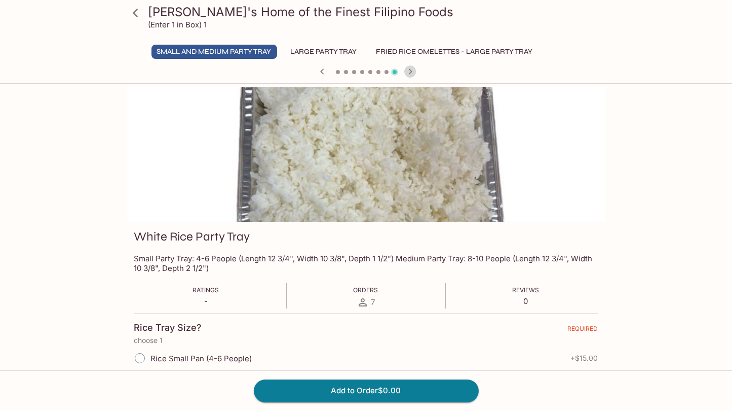
click at [411, 69] on icon "button" at bounding box center [410, 71] width 12 height 12
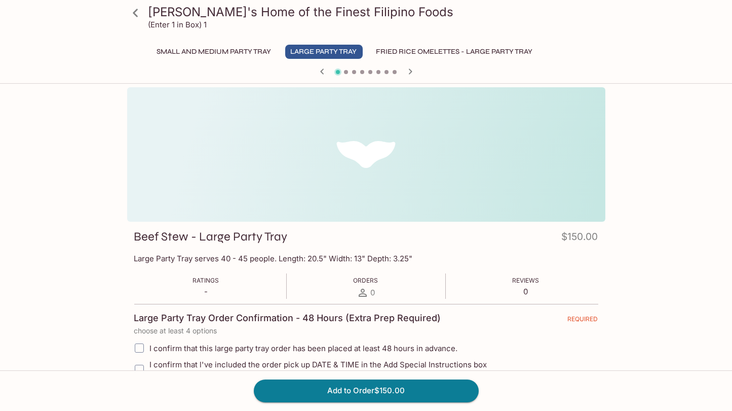
click at [411, 69] on icon "button" at bounding box center [410, 71] width 12 height 12
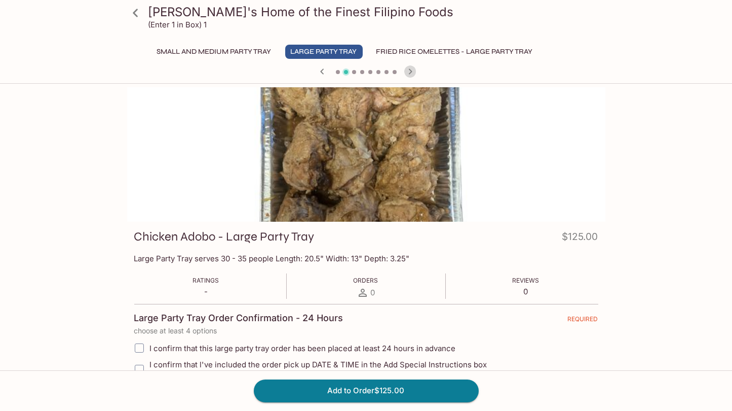
click at [411, 69] on icon "button" at bounding box center [410, 71] width 12 height 12
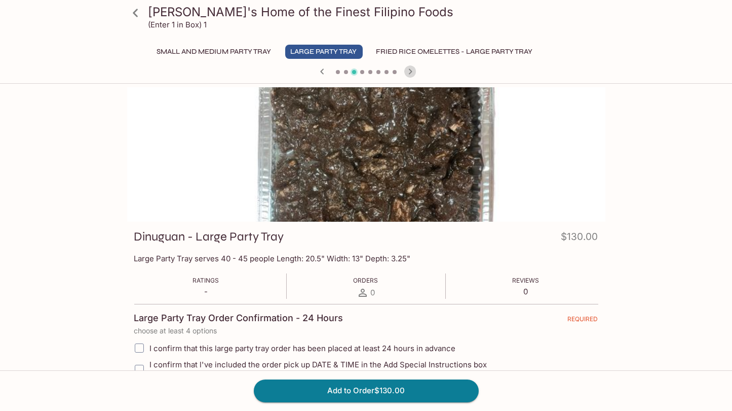
click at [411, 69] on icon "button" at bounding box center [410, 71] width 12 height 12
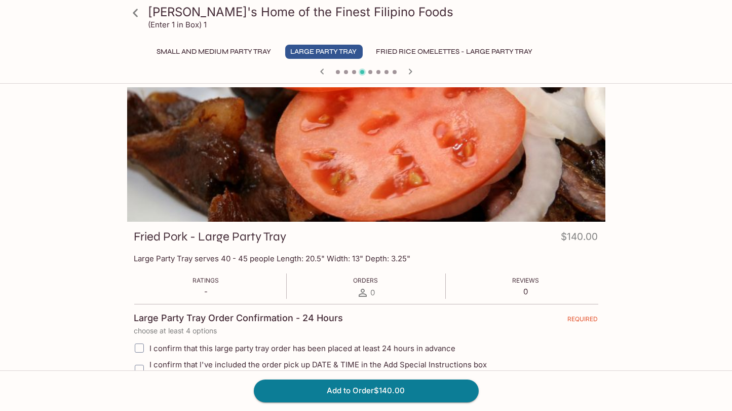
click at [411, 69] on icon "button" at bounding box center [410, 71] width 12 height 12
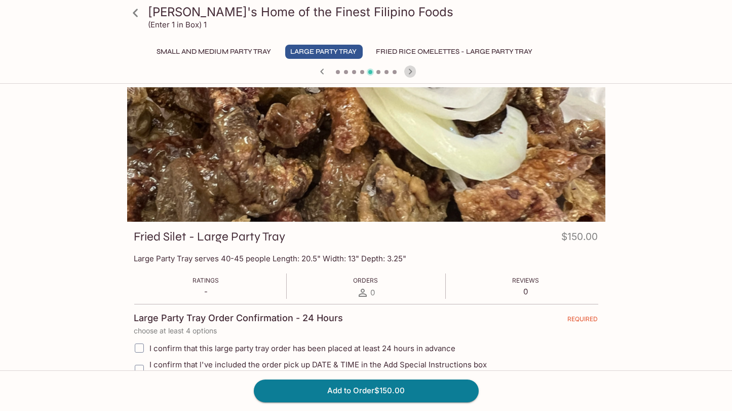
click at [410, 73] on icon "button" at bounding box center [410, 71] width 12 height 12
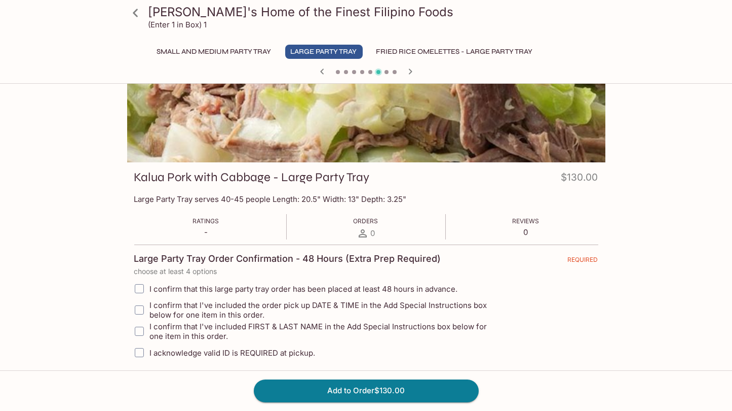
scroll to position [65, 0]
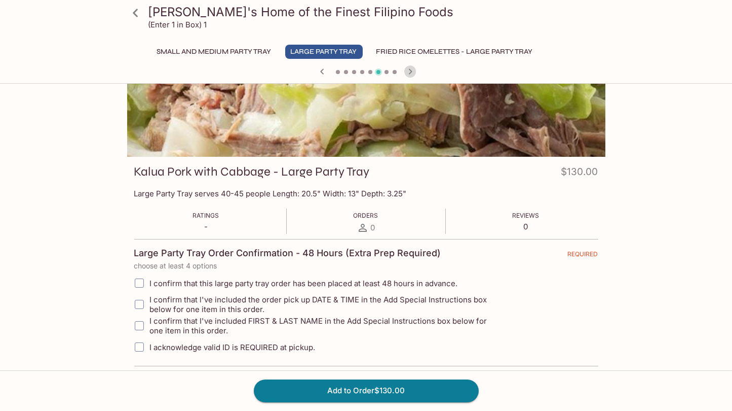
click at [411, 70] on icon "button" at bounding box center [410, 71] width 4 height 6
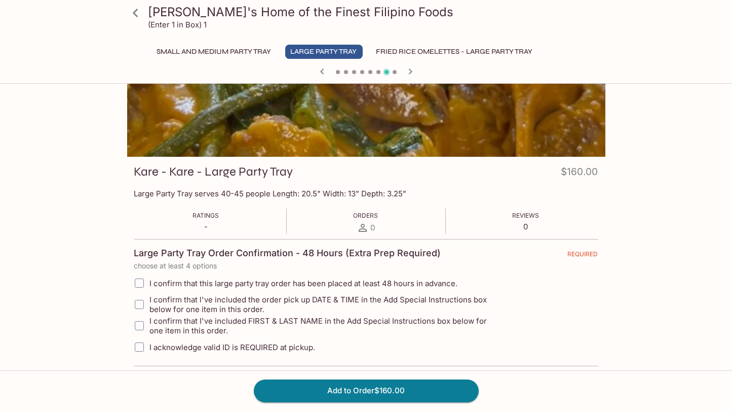
click at [408, 71] on icon "button" at bounding box center [410, 71] width 12 height 12
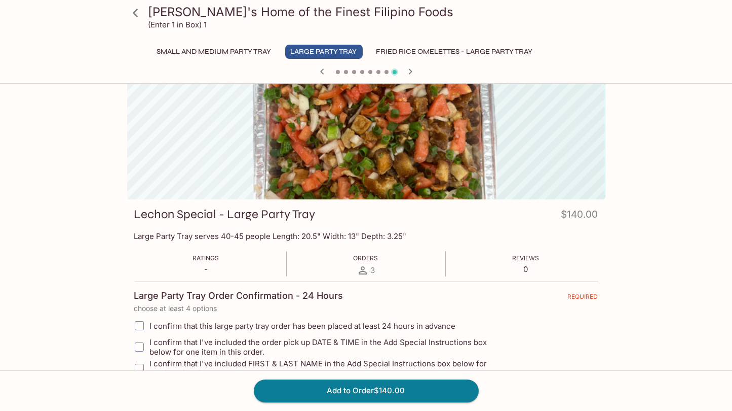
scroll to position [0, 0]
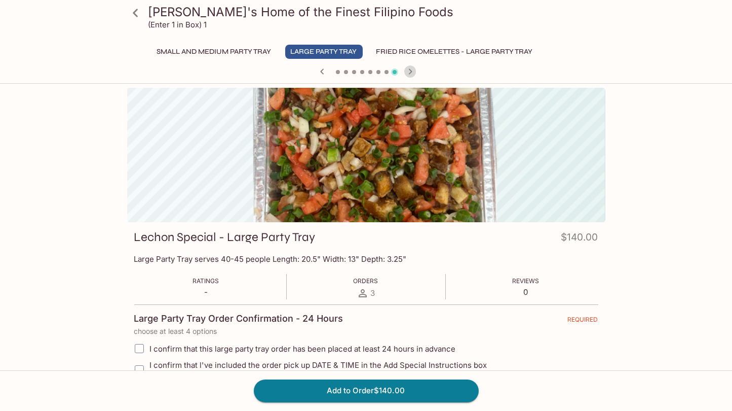
click at [409, 72] on icon "button" at bounding box center [410, 71] width 12 height 12
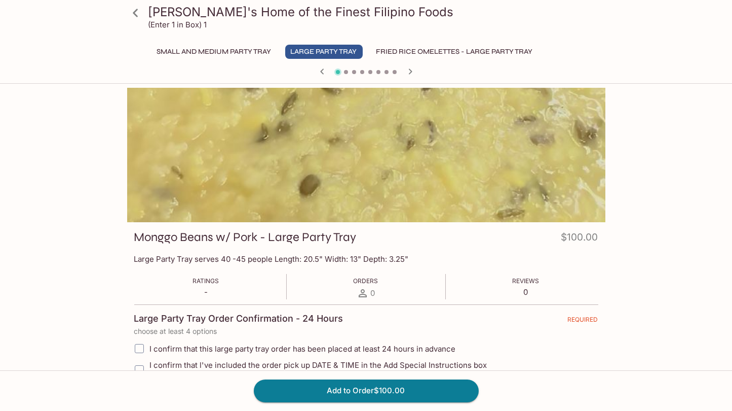
click at [409, 72] on icon "button" at bounding box center [410, 71] width 12 height 12
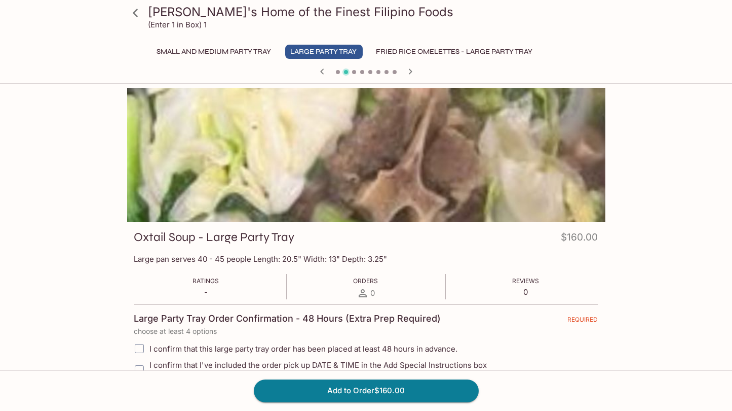
click at [409, 72] on icon "button" at bounding box center [410, 71] width 12 height 12
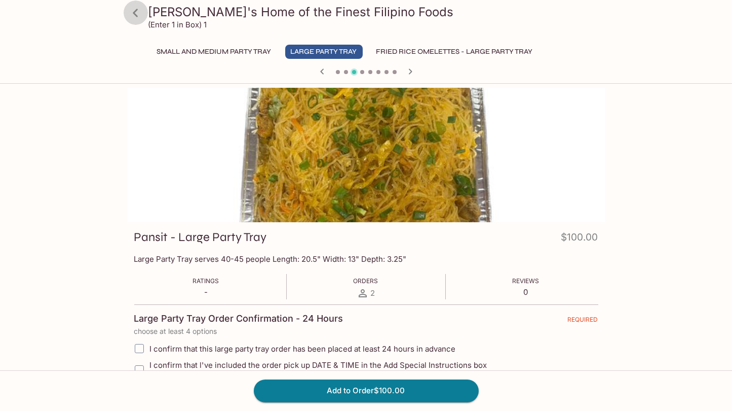
click at [137, 13] on icon at bounding box center [136, 13] width 18 height 18
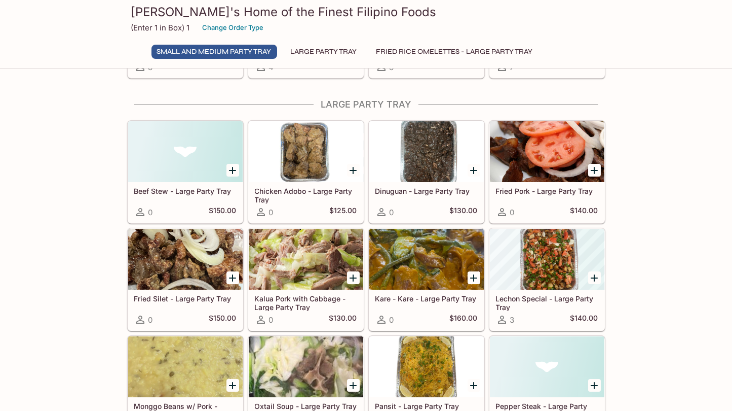
scroll to position [455, 0]
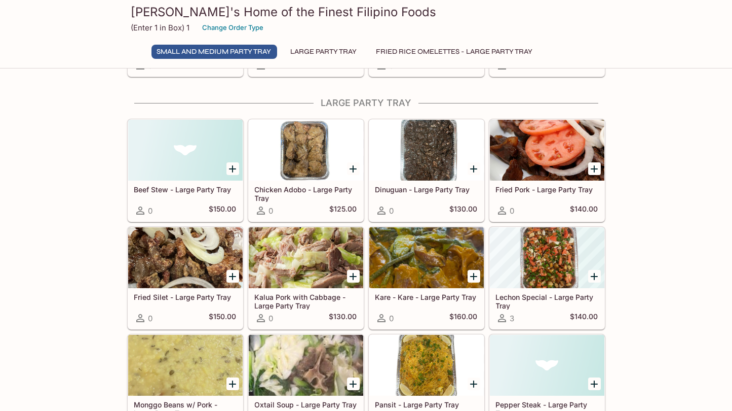
click at [108, 246] on div "Small and Medium Party Tray Pork Fried Rice Adobo Omelette Party Tray 49 Chicke…" at bounding box center [366, 267] width 732 height 1274
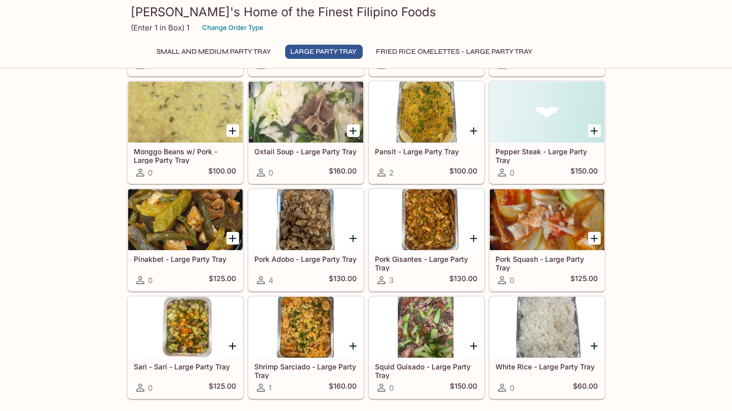
scroll to position [708, 0]
